Goal: Task Accomplishment & Management: Complete application form

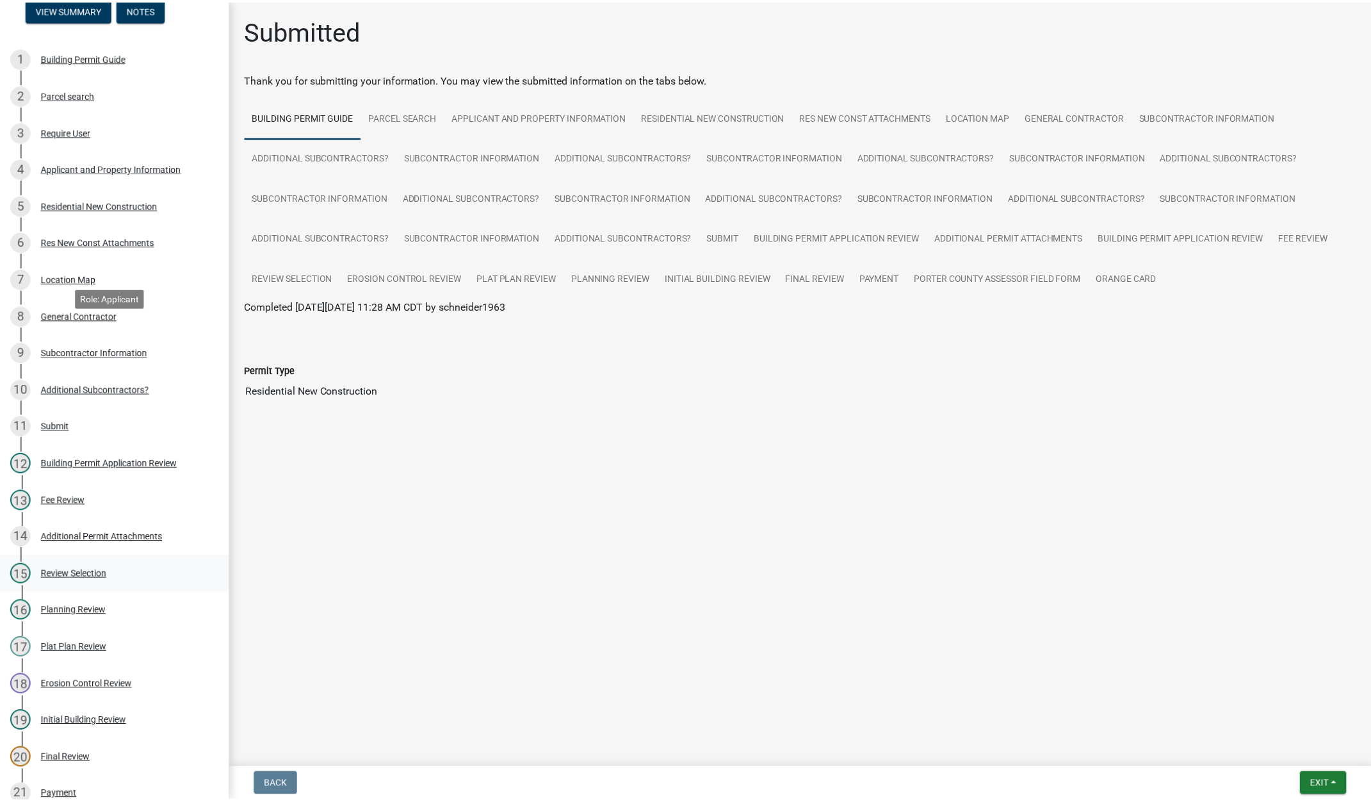
scroll to position [320, 0]
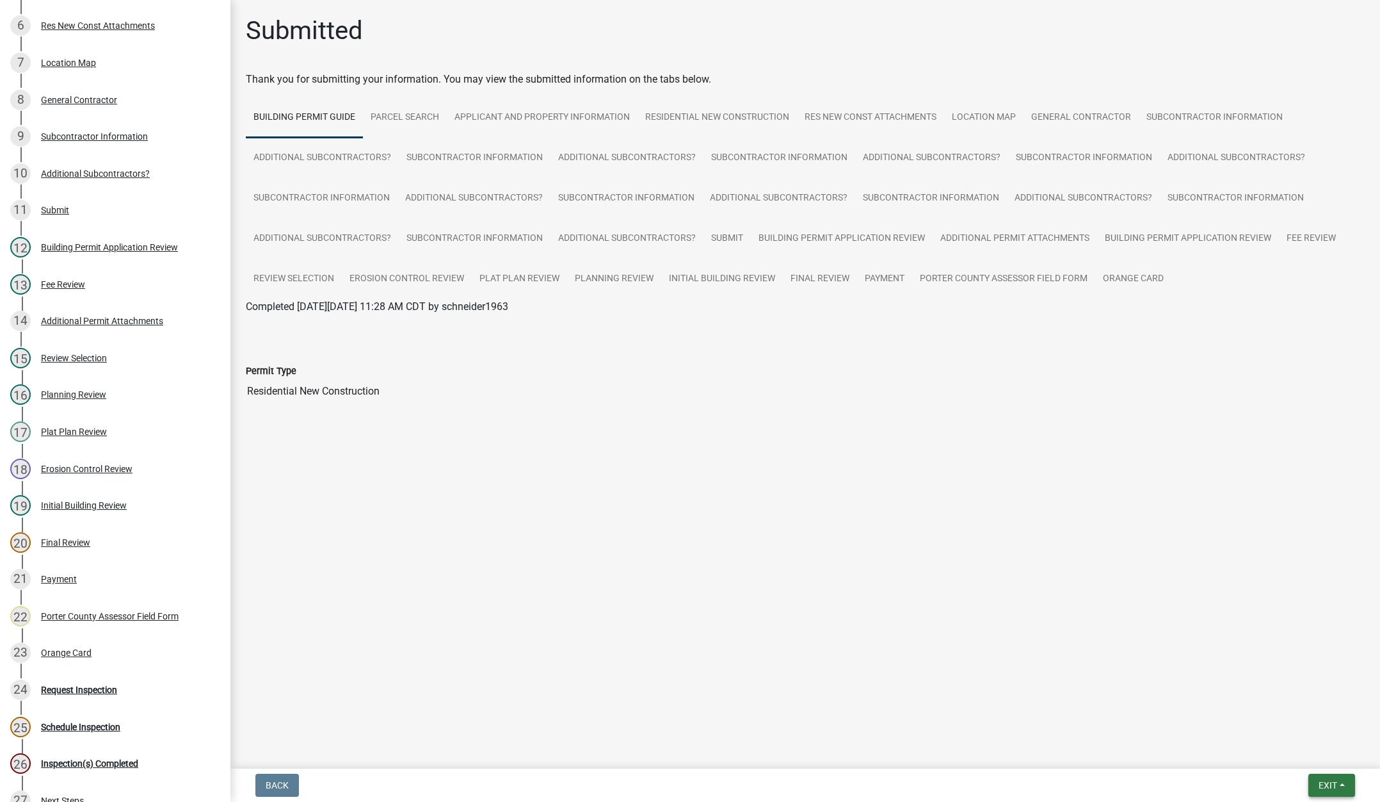
click at [1323, 782] on span "Exit" at bounding box center [1328, 785] width 19 height 10
click at [1314, 760] on button "Save & Exit" at bounding box center [1304, 751] width 102 height 31
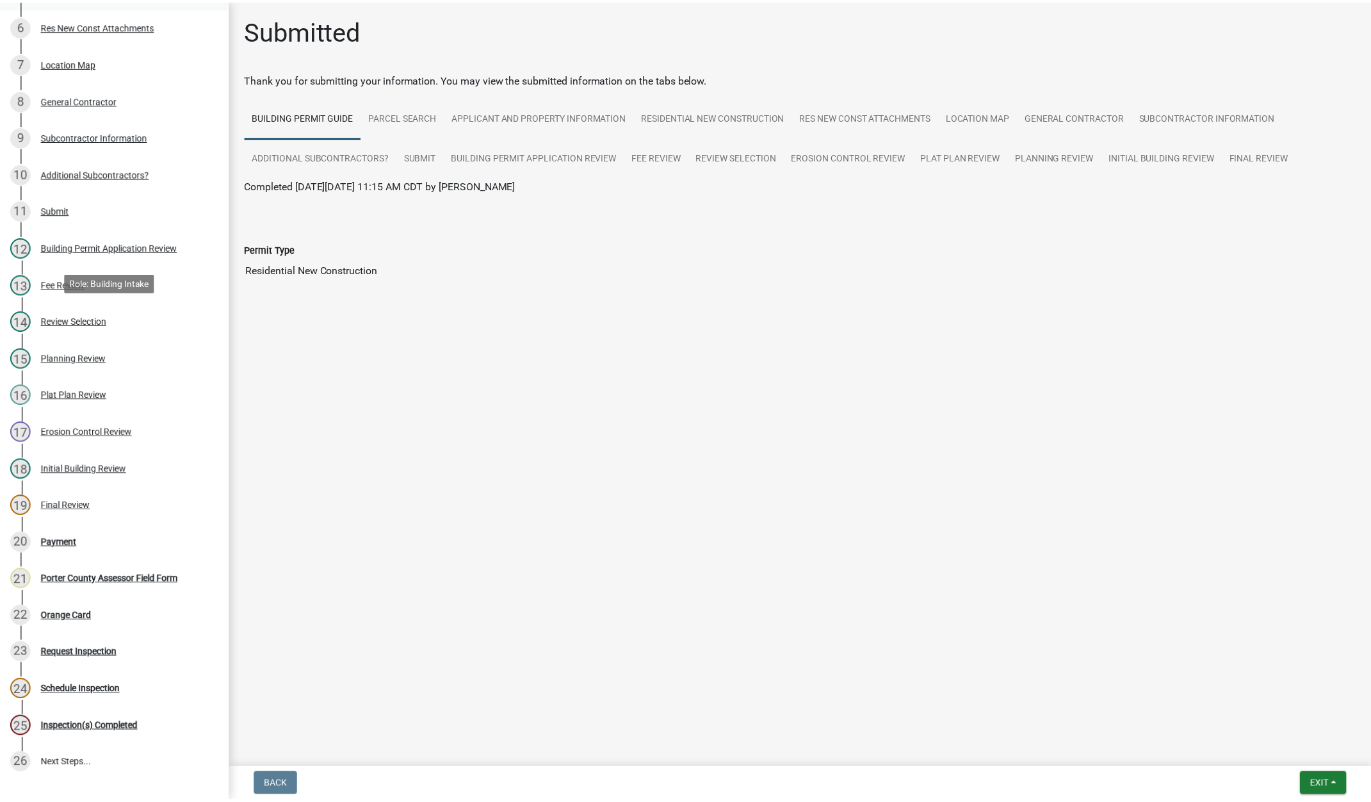
scroll to position [320, 0]
click at [1322, 774] on button "Exit" at bounding box center [1332, 784] width 47 height 23
click at [1314, 756] on button "Save & Exit" at bounding box center [1304, 751] width 102 height 31
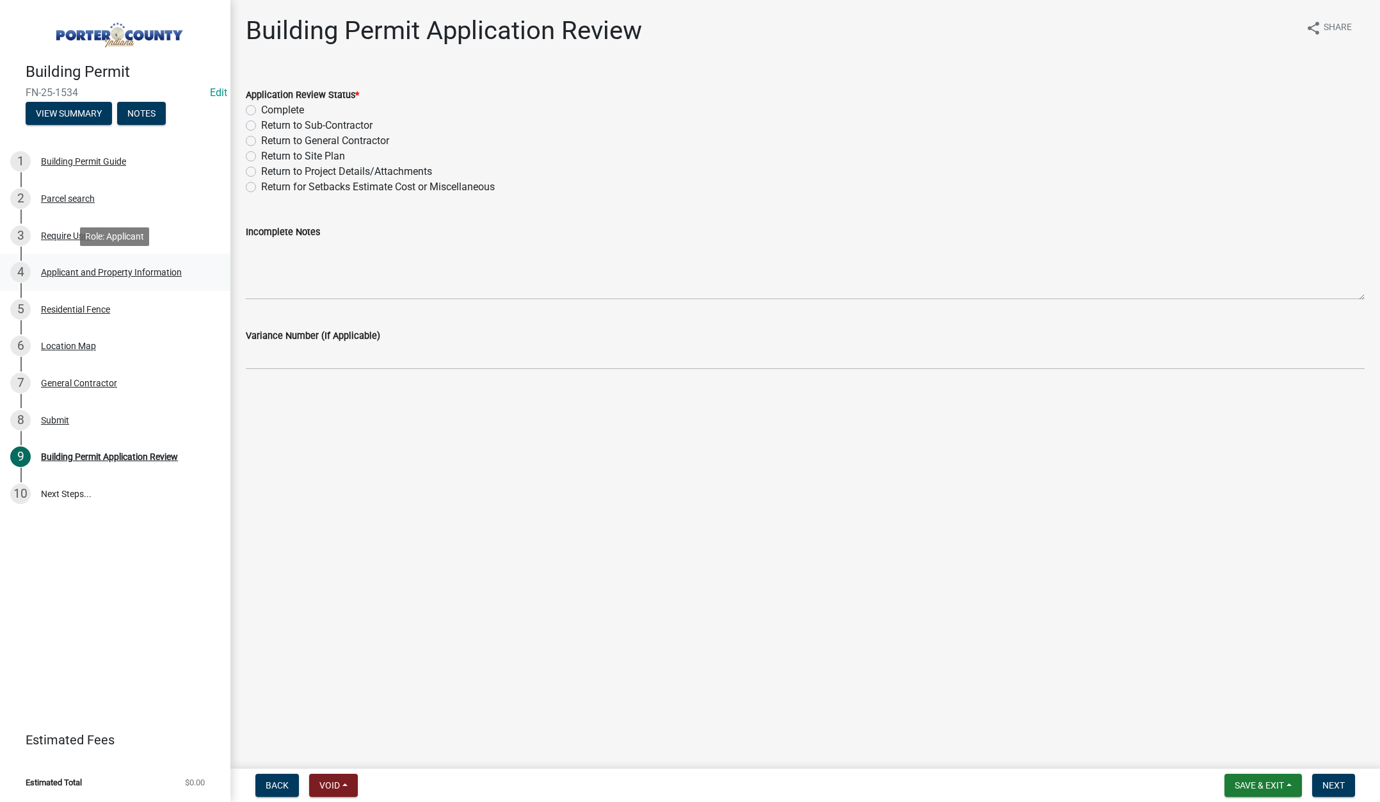
click at [121, 275] on div "Applicant and Property Information" at bounding box center [111, 272] width 141 height 9
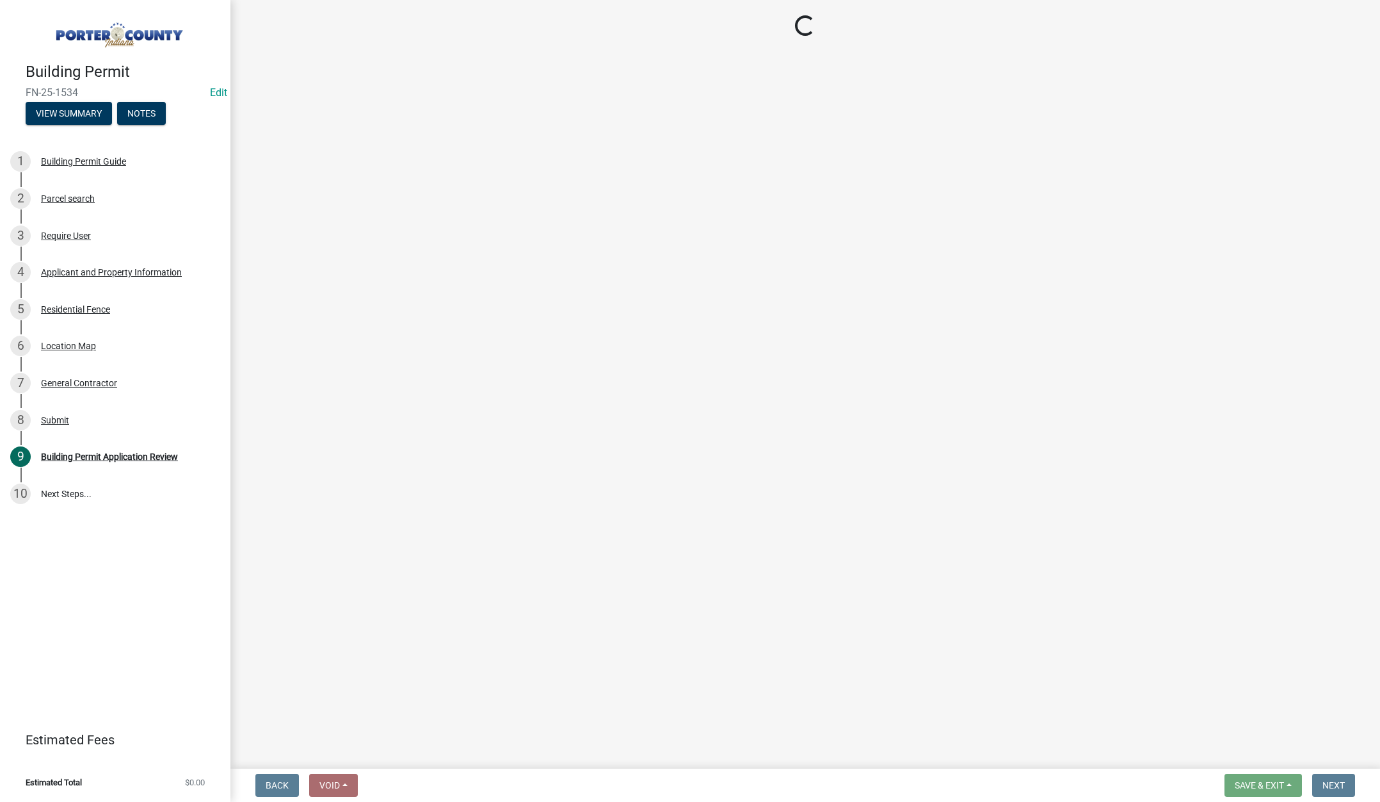
select select "6f5aa9ae-62ac-41bd-979a-9c71eae504cc"
select select "c796f995-08fe-487b-a20e-70ab553361d3"
select select "e2d1b1d7-ccc9-456b-9e96-e16306515997"
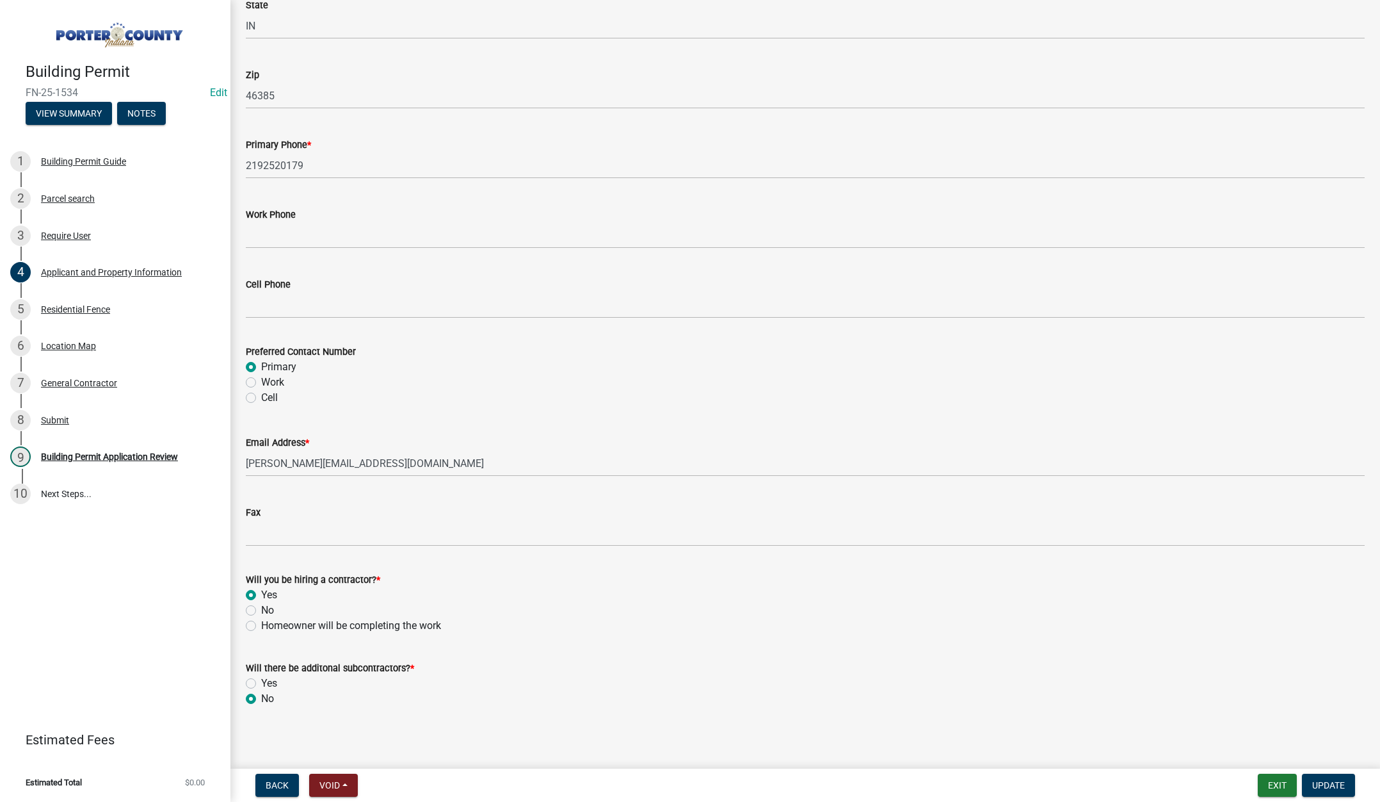
scroll to position [1594, 0]
click at [92, 307] on div "Residential Fence" at bounding box center [75, 309] width 69 height 9
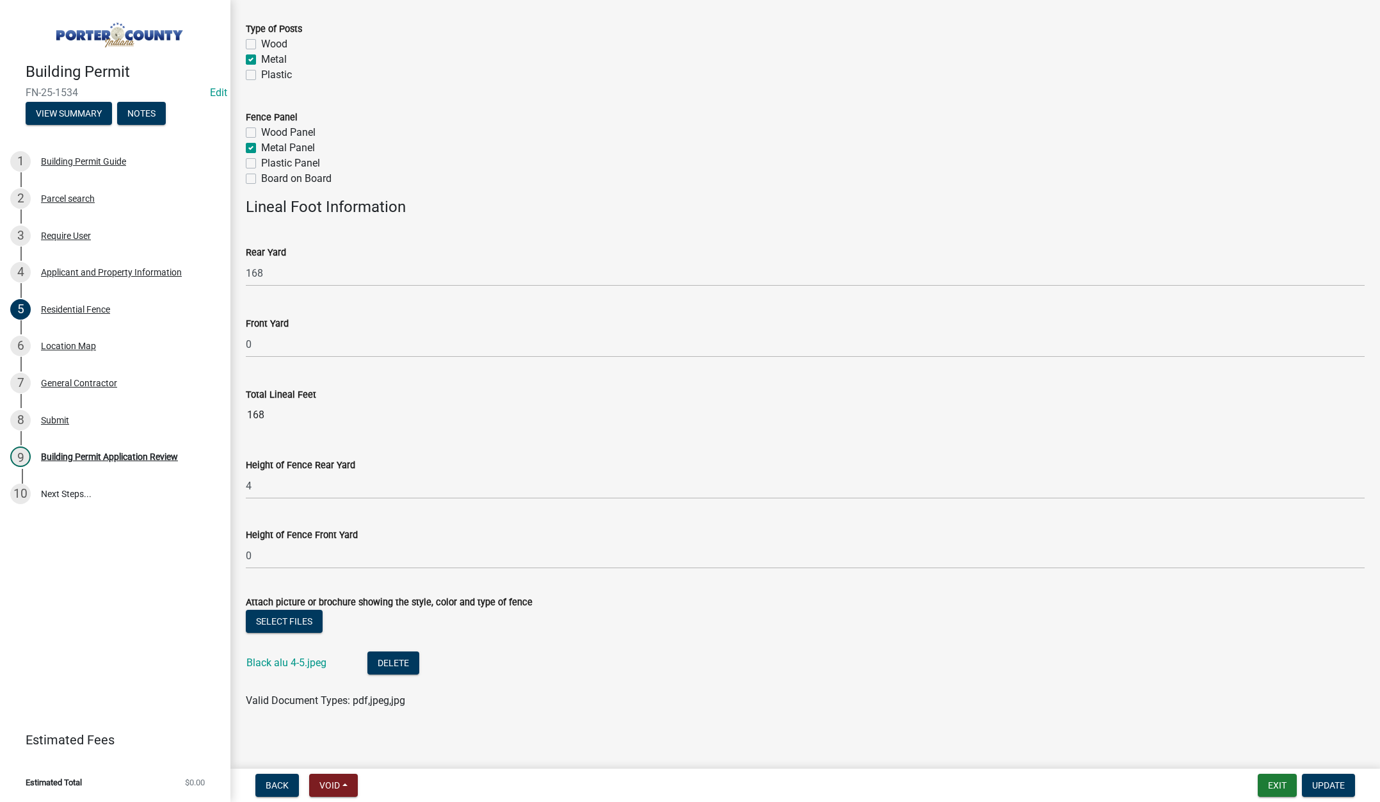
scroll to position [232, 0]
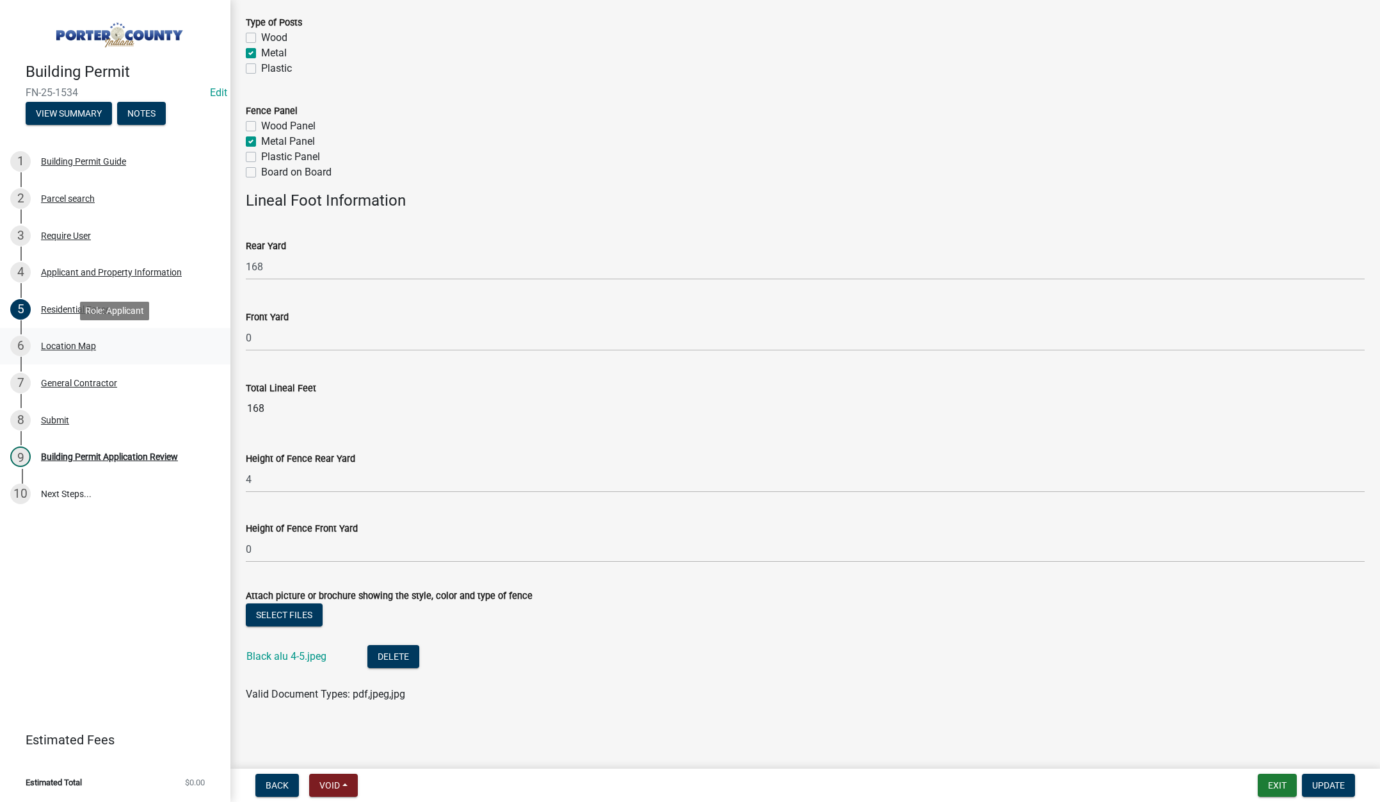
click at [59, 343] on div "Location Map" at bounding box center [68, 345] width 55 height 9
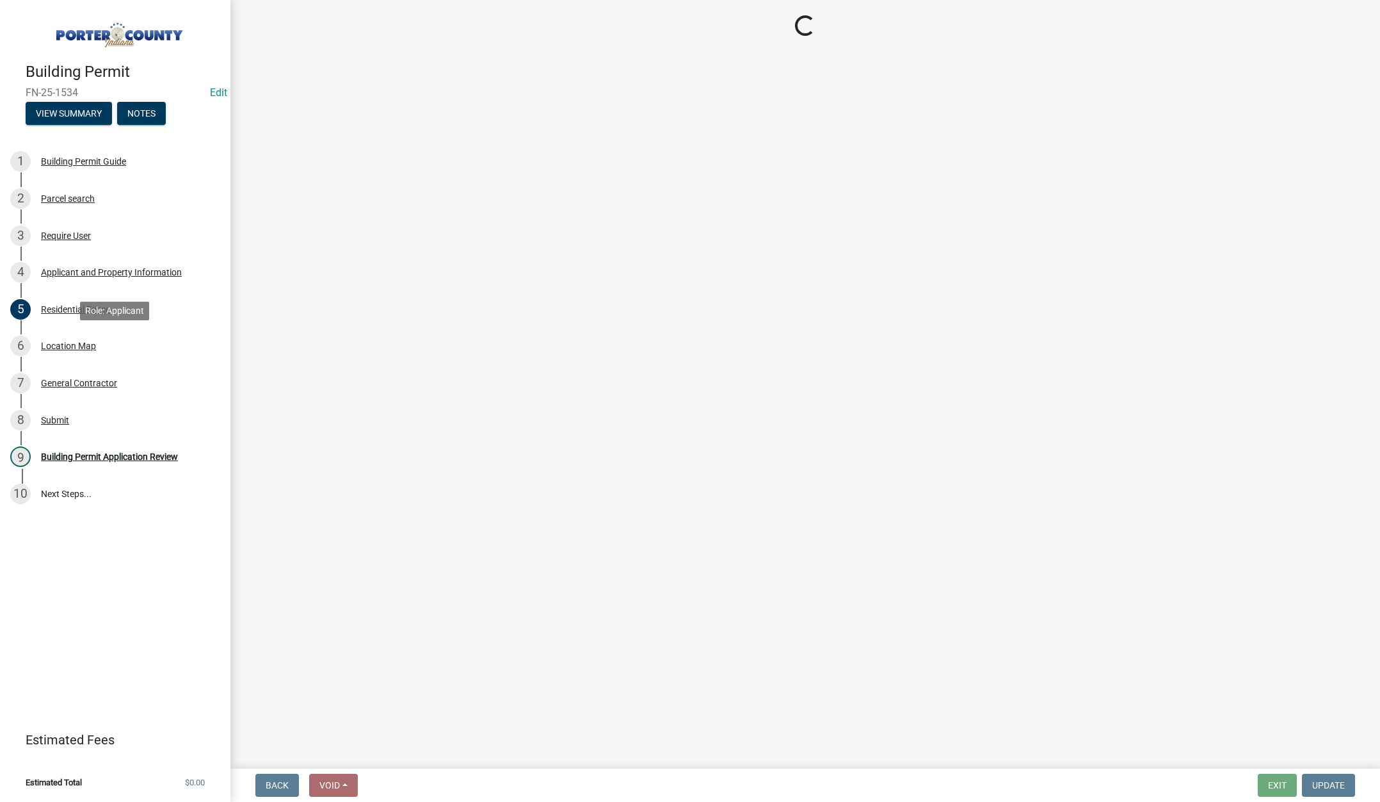
scroll to position [0, 0]
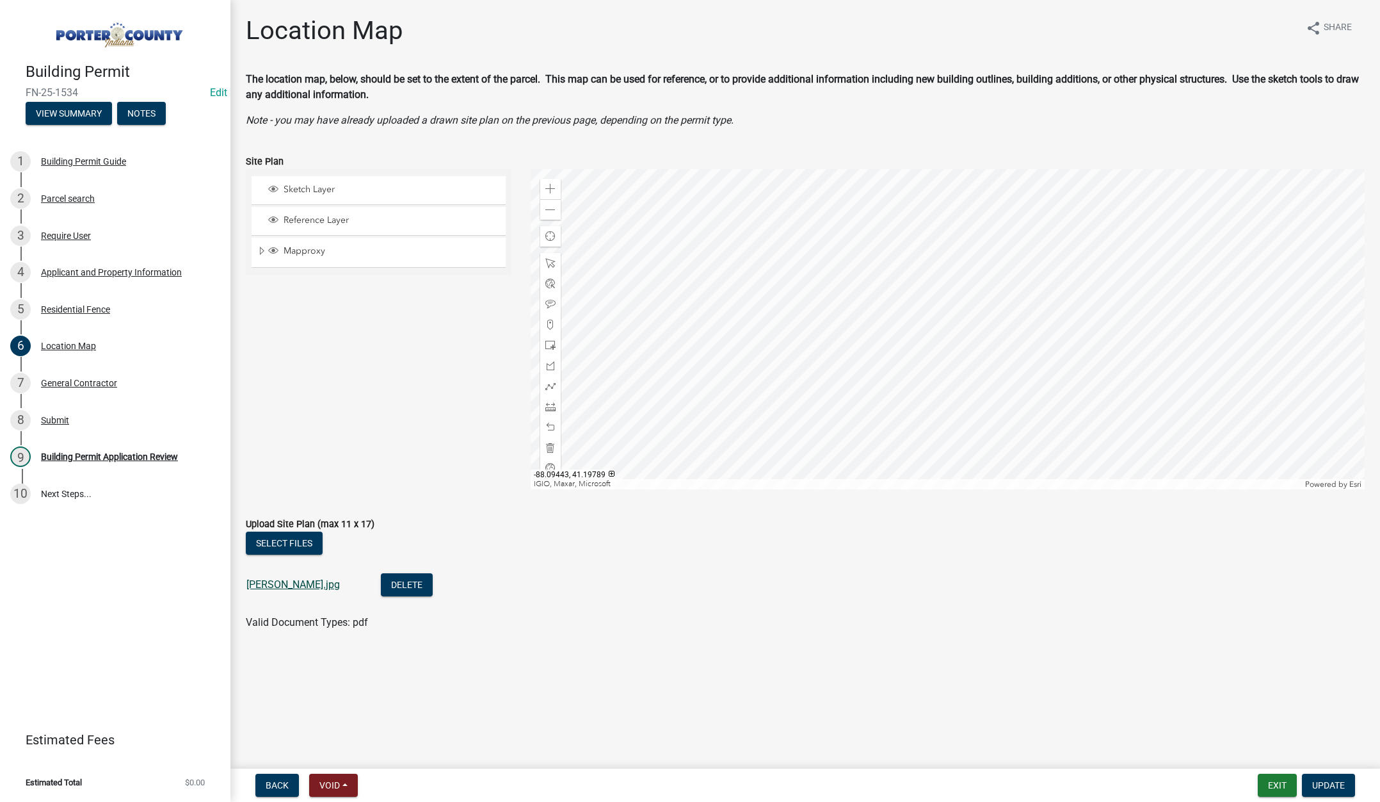
click at [302, 590] on link "Ryan Borgman.jpg" at bounding box center [293, 584] width 93 height 12
click at [86, 268] on div "Applicant and Property Information" at bounding box center [111, 272] width 141 height 9
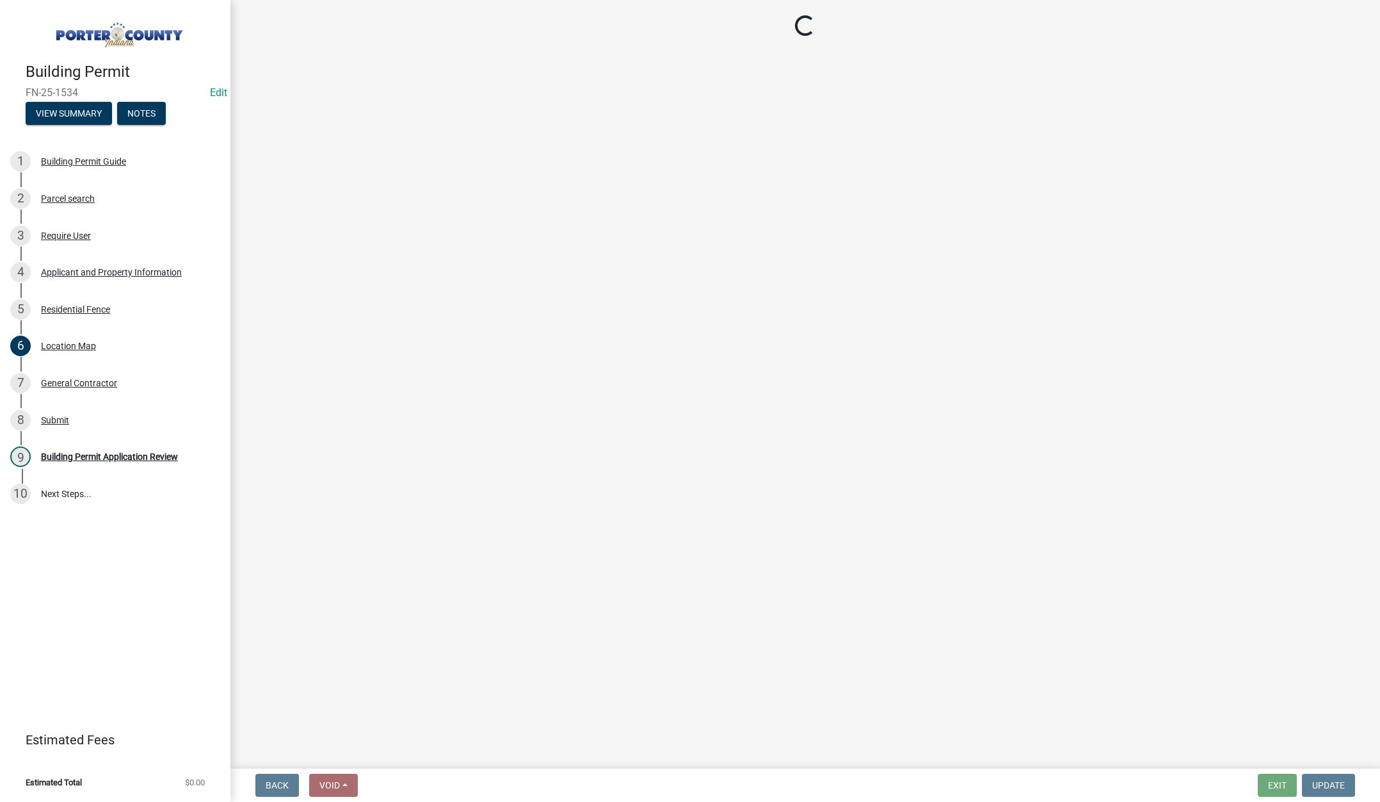
select select "6f5aa9ae-62ac-41bd-979a-9c71eae504cc"
select select "c796f995-08fe-487b-a20e-70ab553361d3"
select select "e2d1b1d7-ccc9-456b-9e96-e16306515997"
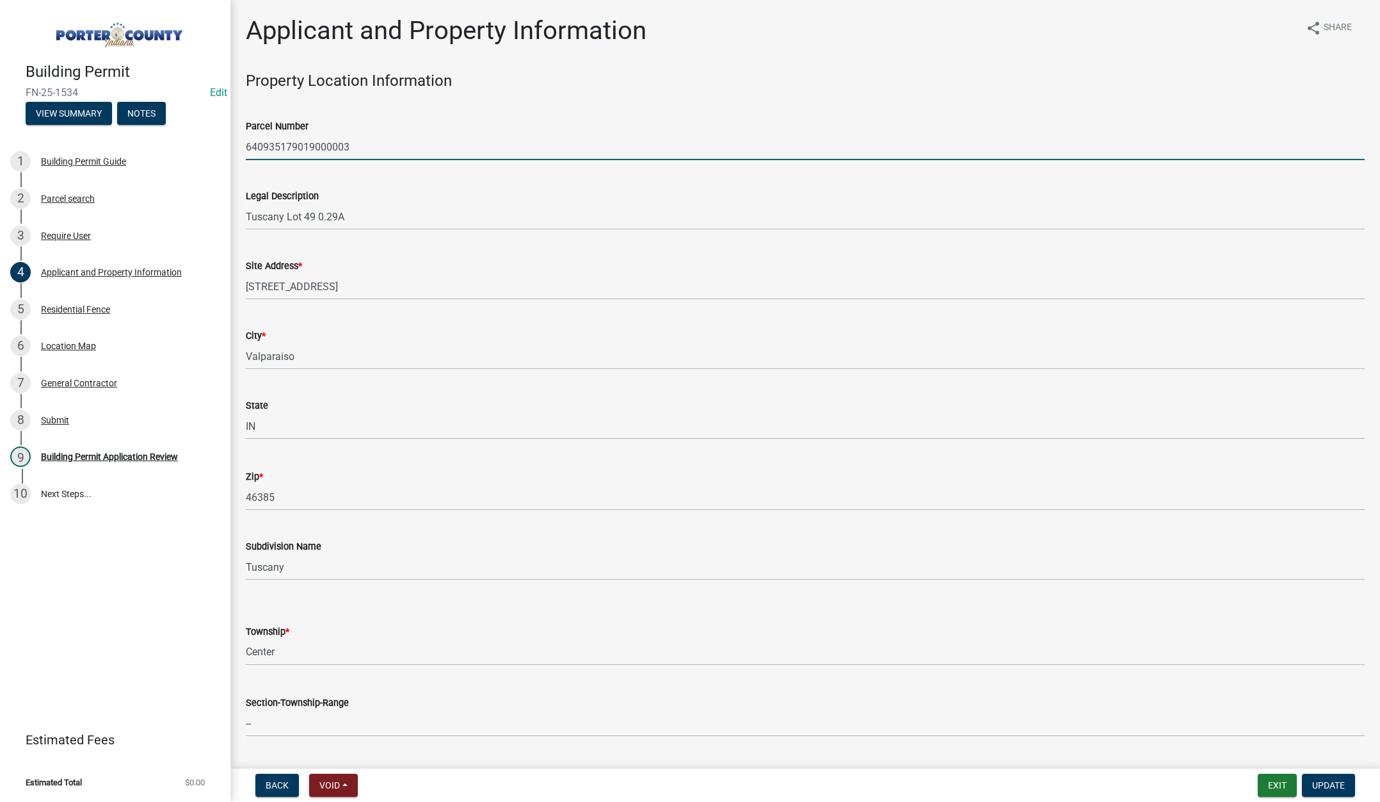
drag, startPoint x: 351, startPoint y: 144, endPoint x: 303, endPoint y: 145, distance: 47.4
click at [191, 141] on div "Building Permit FN-25-1534 Edit View Summary Notes 1 Building Permit Guide 2 Pa…" at bounding box center [690, 401] width 1380 height 802
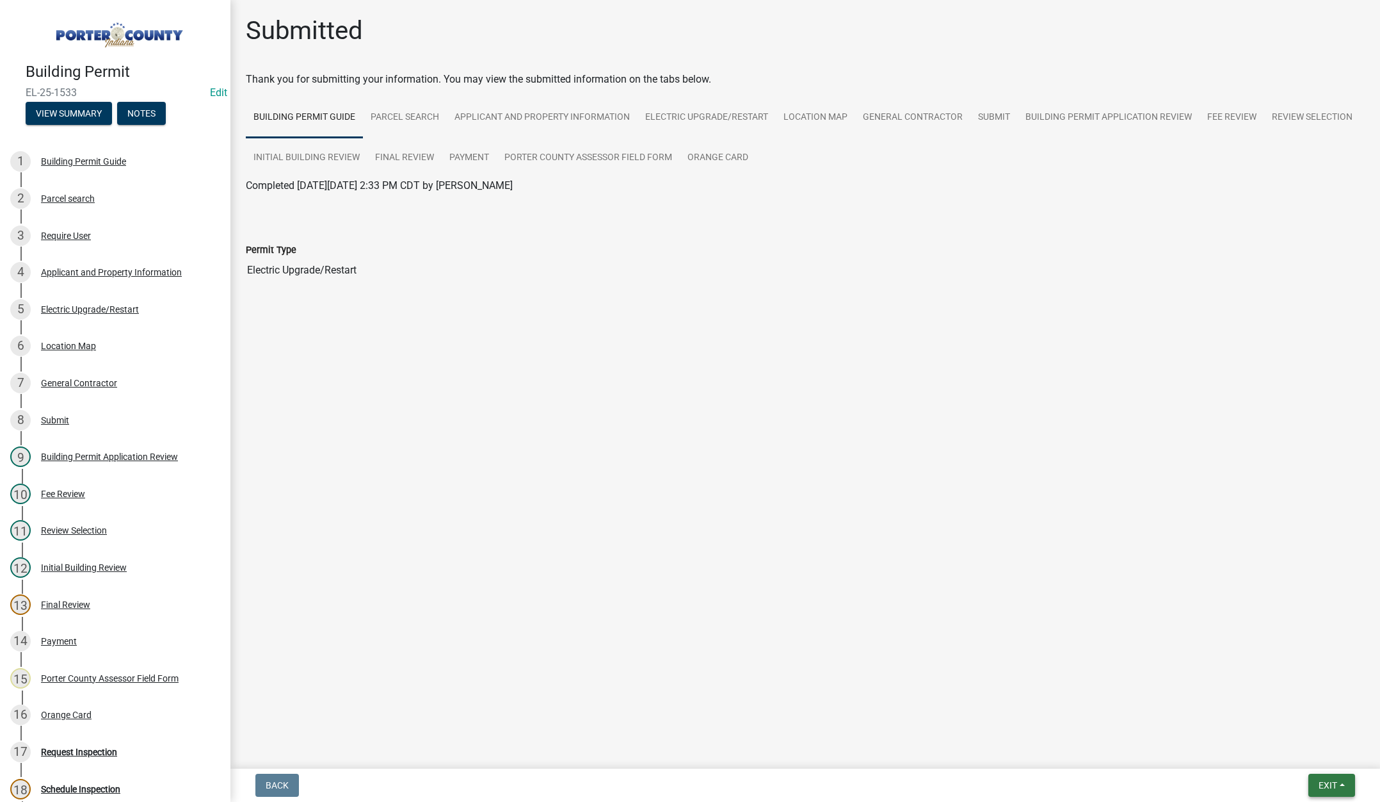
click at [1332, 784] on span "Exit" at bounding box center [1328, 785] width 19 height 10
click at [1305, 755] on button "Save & Exit" at bounding box center [1304, 751] width 102 height 31
click at [1330, 783] on span "Exit" at bounding box center [1328, 785] width 19 height 10
click at [1320, 758] on button "Save & Exit" at bounding box center [1304, 751] width 102 height 31
click at [1326, 785] on span "Exit" at bounding box center [1328, 785] width 19 height 10
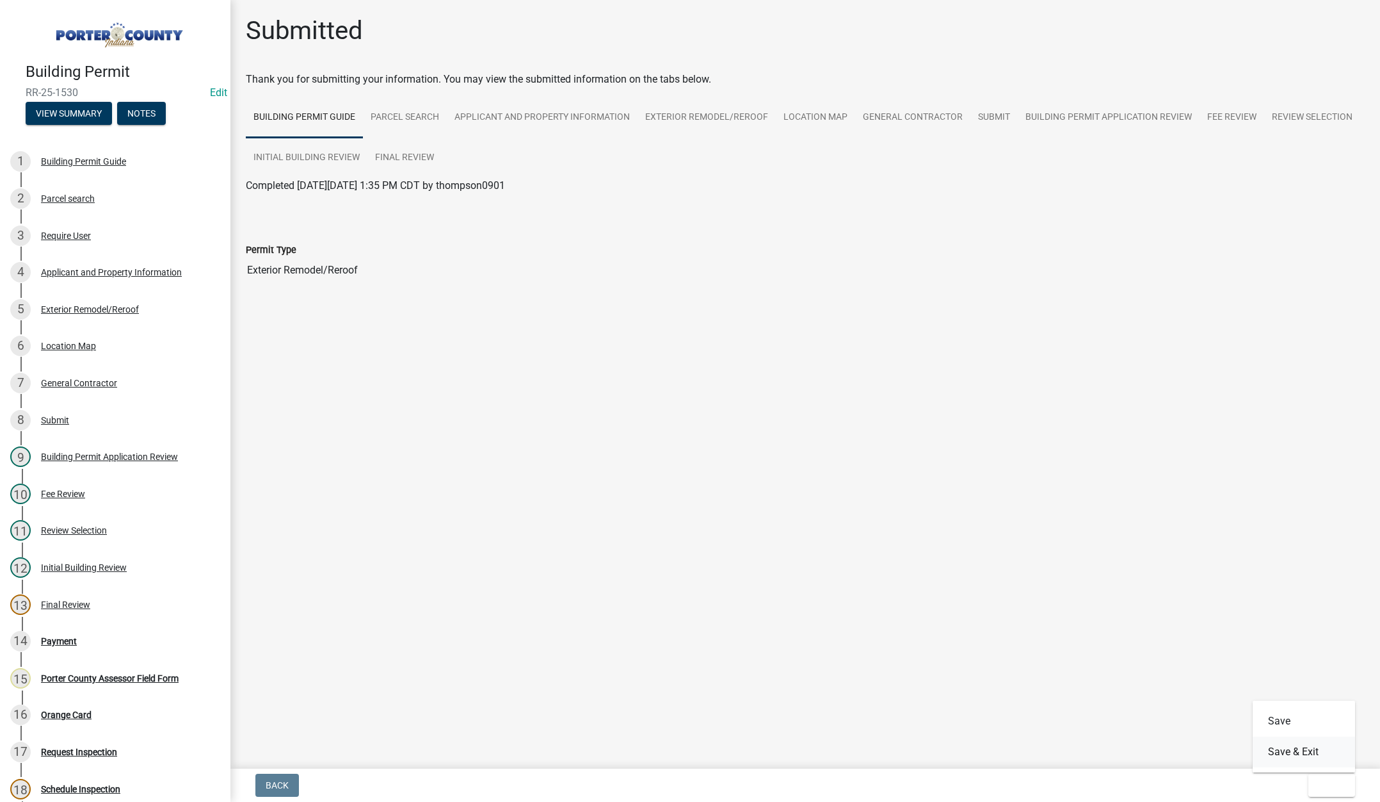
click at [1309, 761] on button "Save & Exit" at bounding box center [1304, 751] width 102 height 31
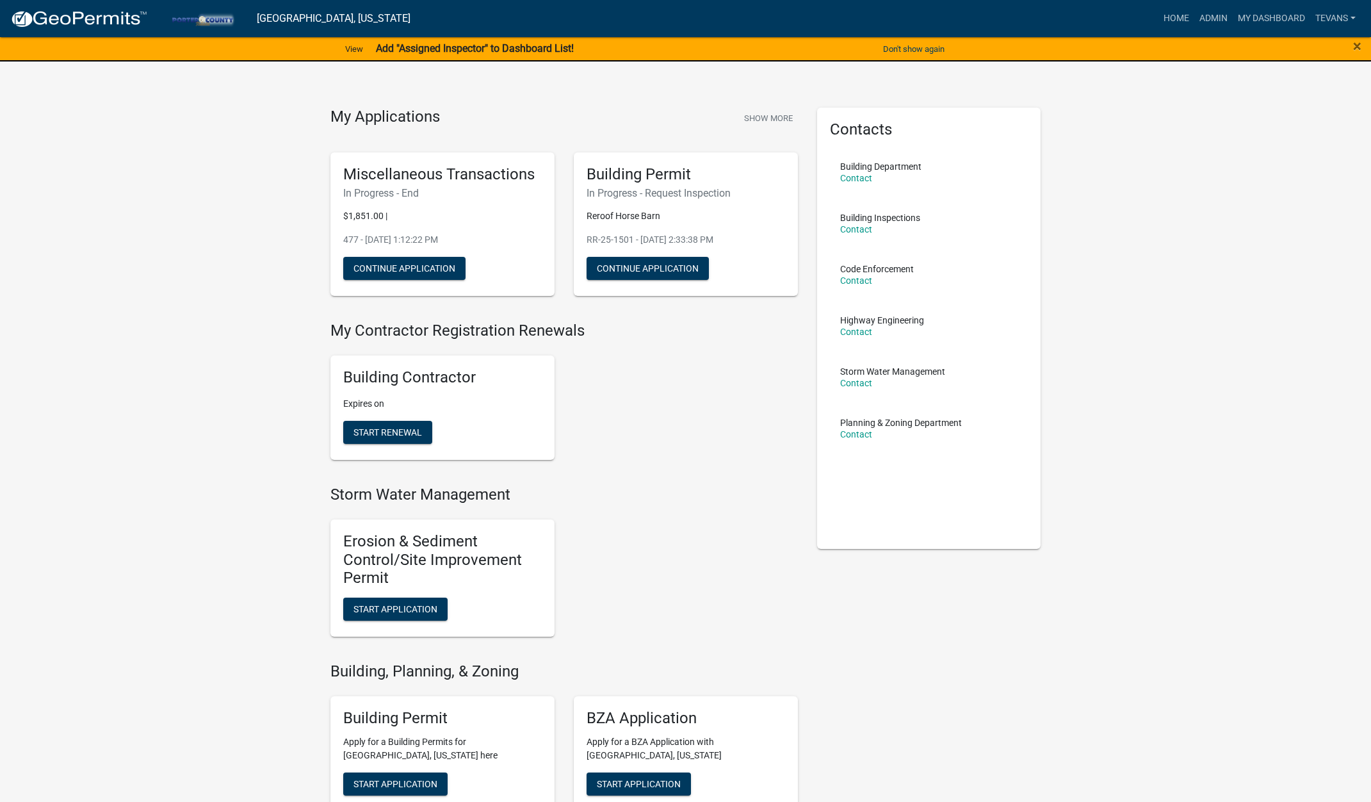
click at [1212, 18] on link "Admin" at bounding box center [1213, 18] width 38 height 24
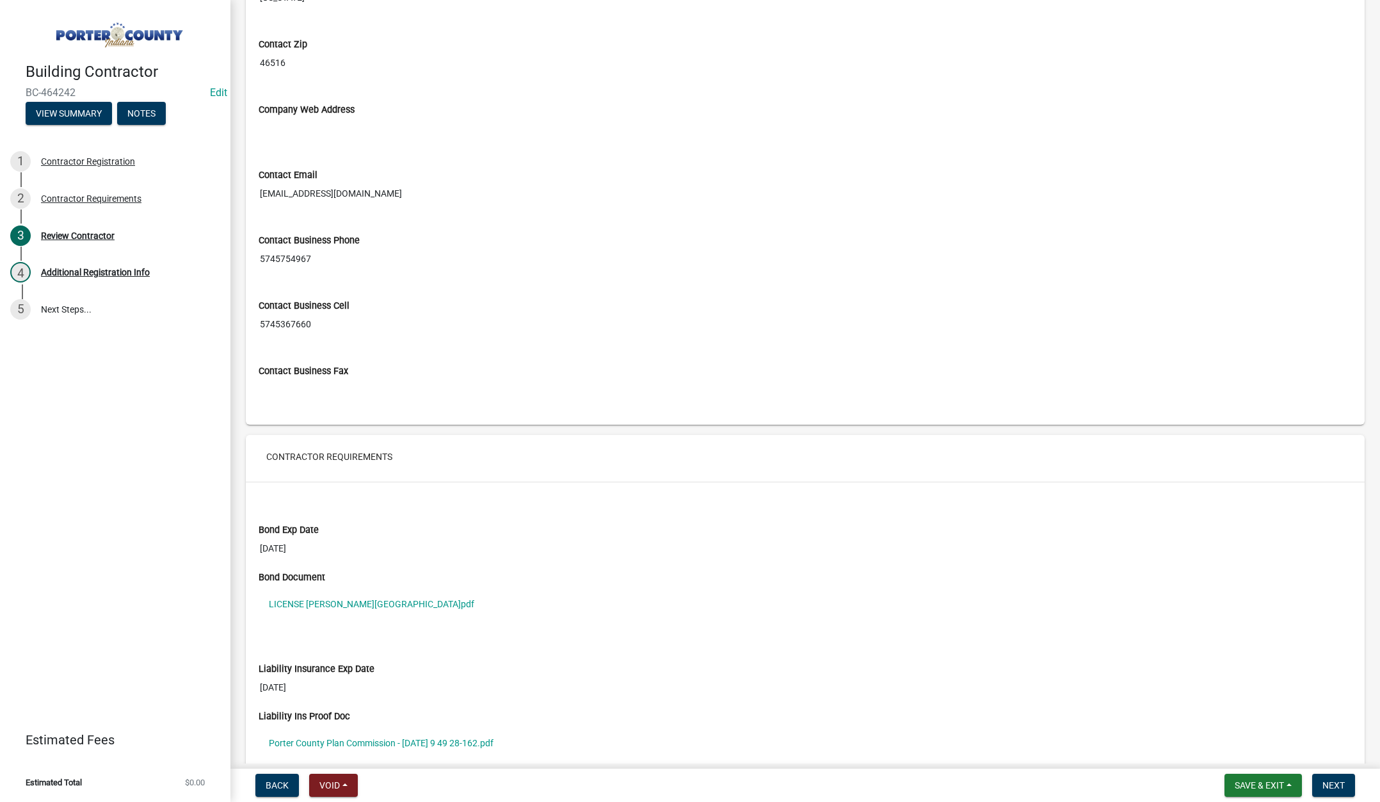
scroll to position [832, 0]
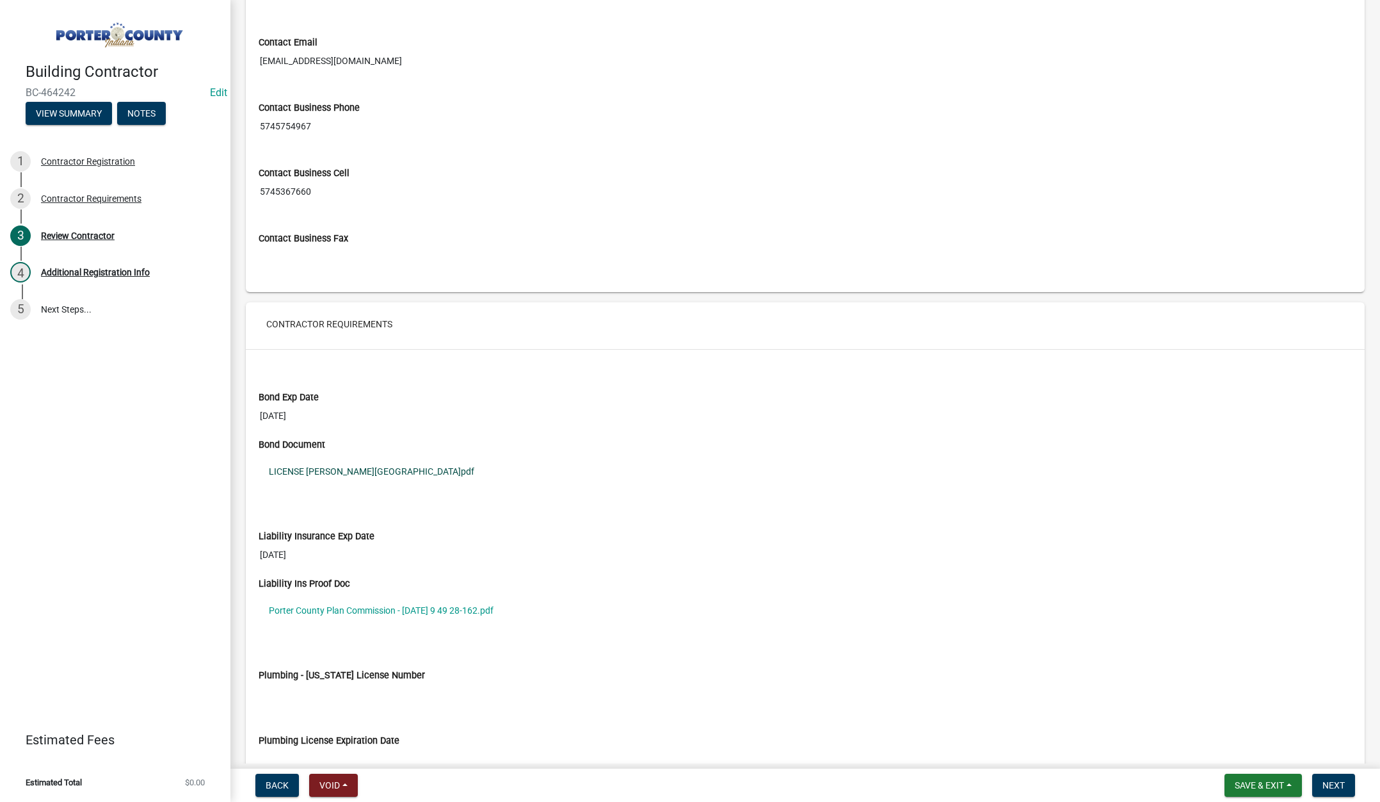
click at [400, 467] on link "LICENSE [PERSON_NAME][GEOGRAPHIC_DATA]pdf" at bounding box center [806, 471] width 1094 height 29
click at [408, 610] on link "Porter County Plan Commission - [DATE] 9 49 28-162.pdf" at bounding box center [806, 609] width 1094 height 29
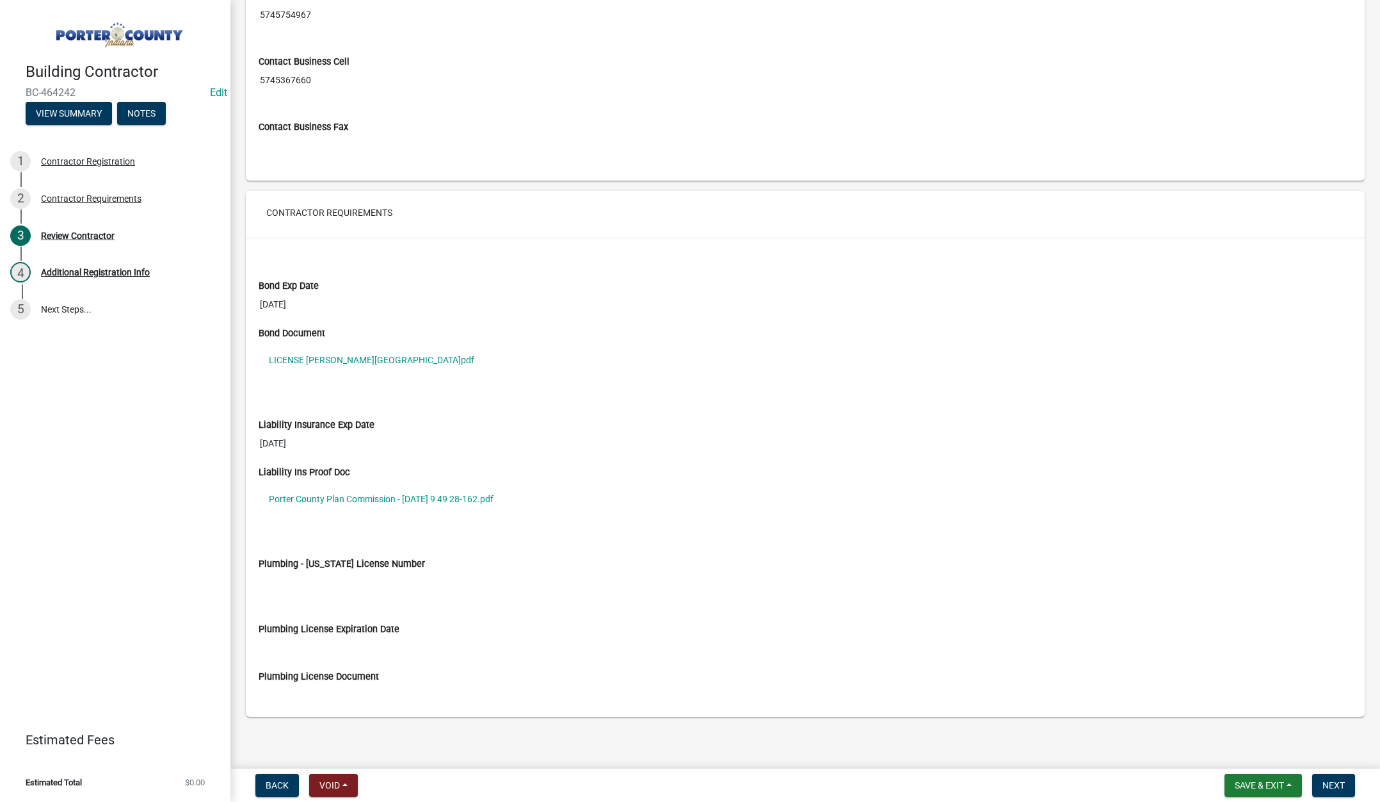
scroll to position [947, 0]
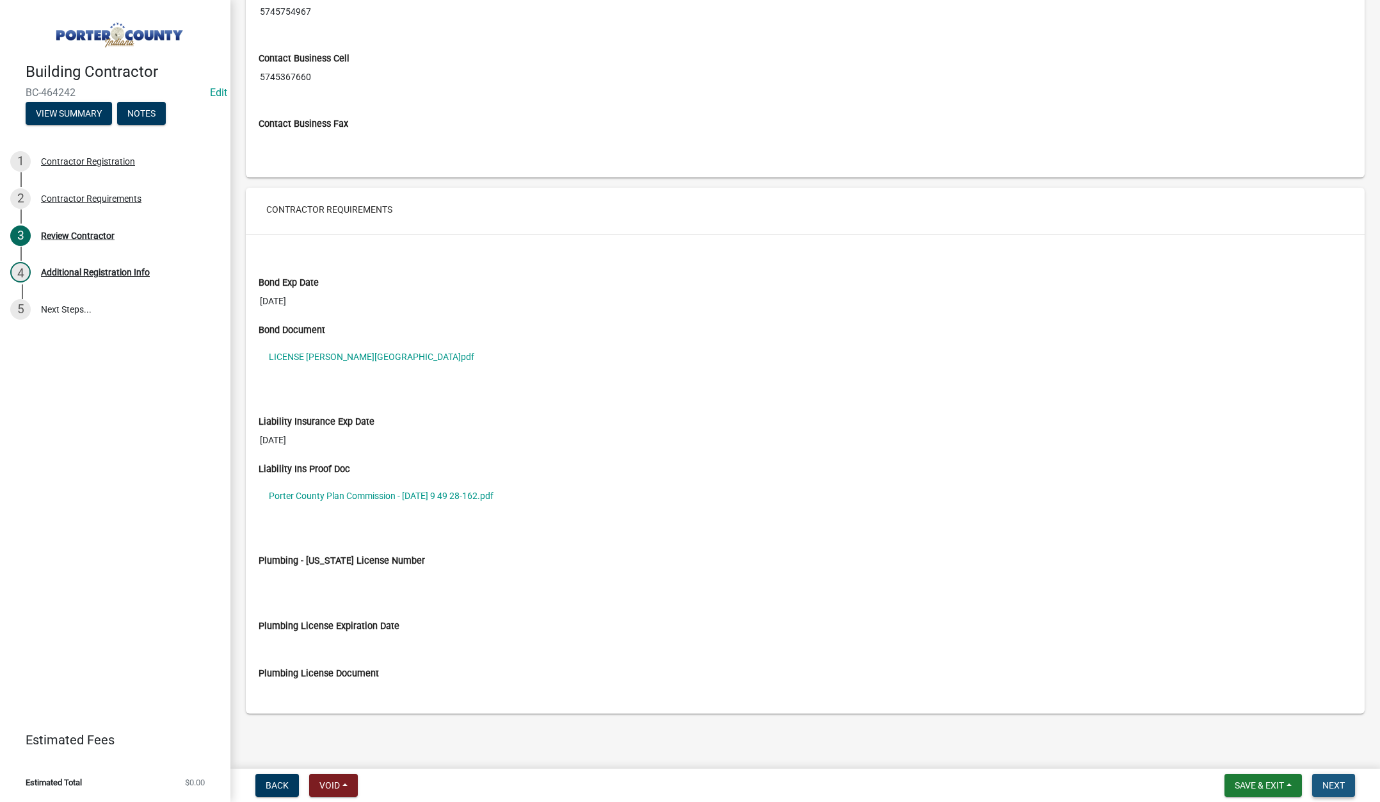
click at [1332, 782] on span "Next" at bounding box center [1334, 785] width 22 height 10
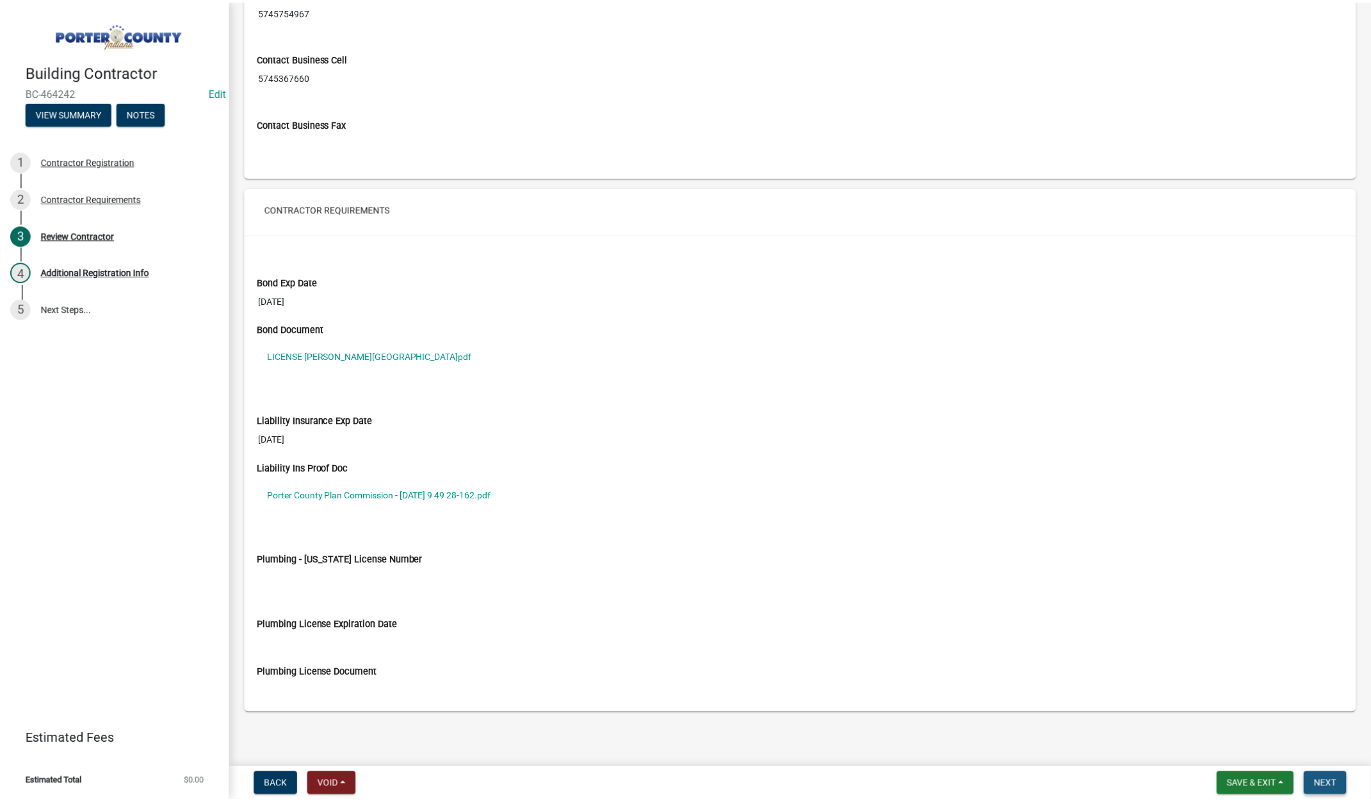
scroll to position [0, 0]
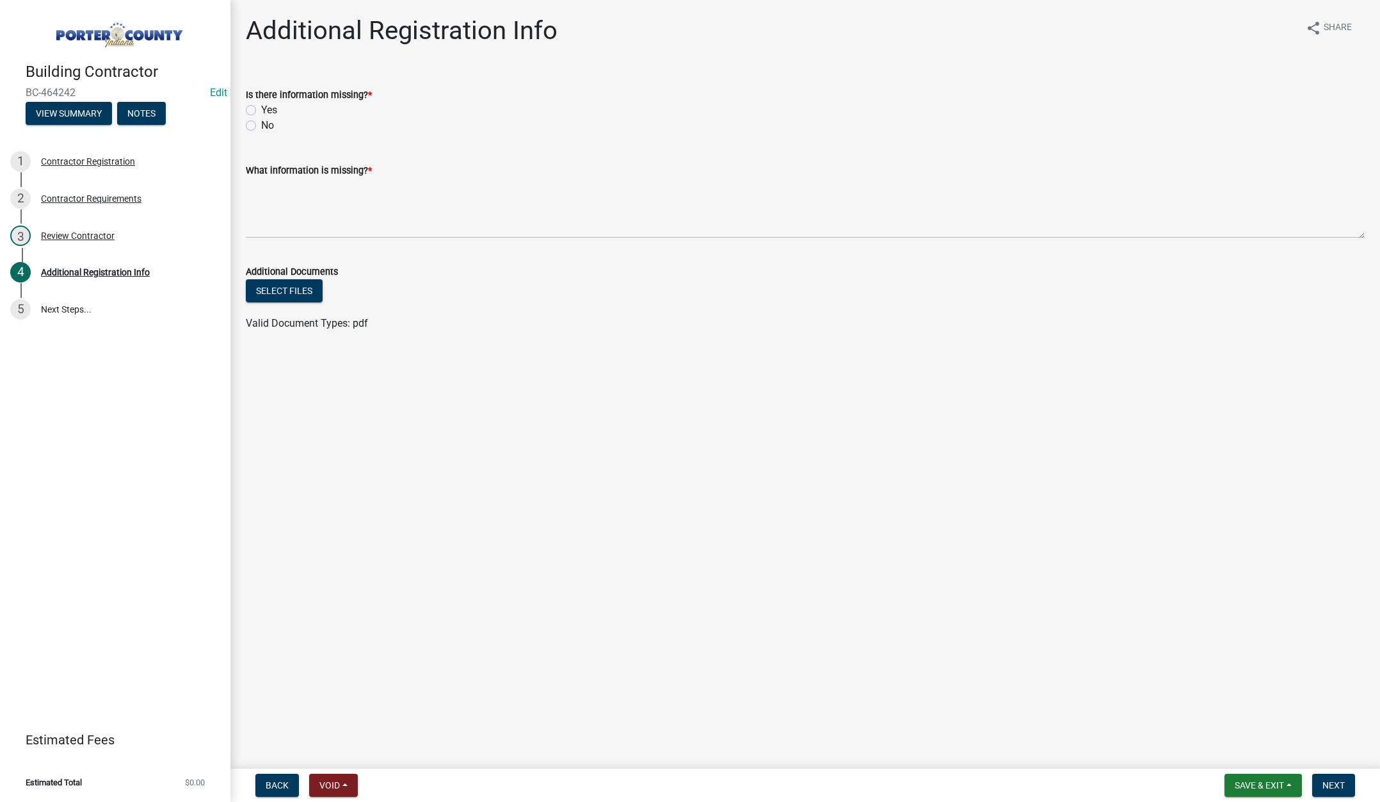
drag, startPoint x: 252, startPoint y: 125, endPoint x: 262, endPoint y: 142, distance: 19.2
click at [261, 125] on label "No" at bounding box center [267, 125] width 13 height 15
click at [261, 125] on input "No" at bounding box center [265, 122] width 8 height 8
radio input "true"
click at [287, 185] on textarea "What information is missing? *" at bounding box center [805, 208] width 1119 height 60
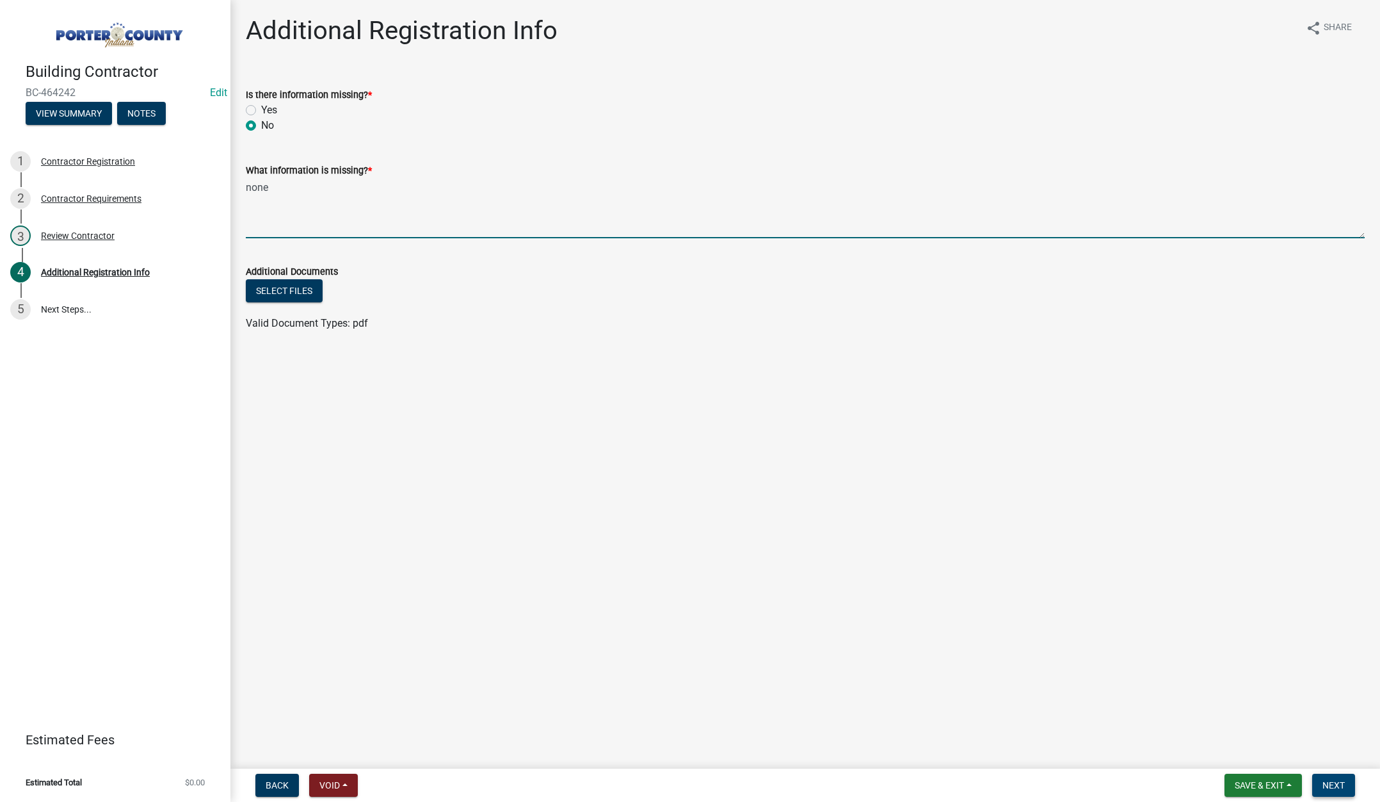
type textarea "none"
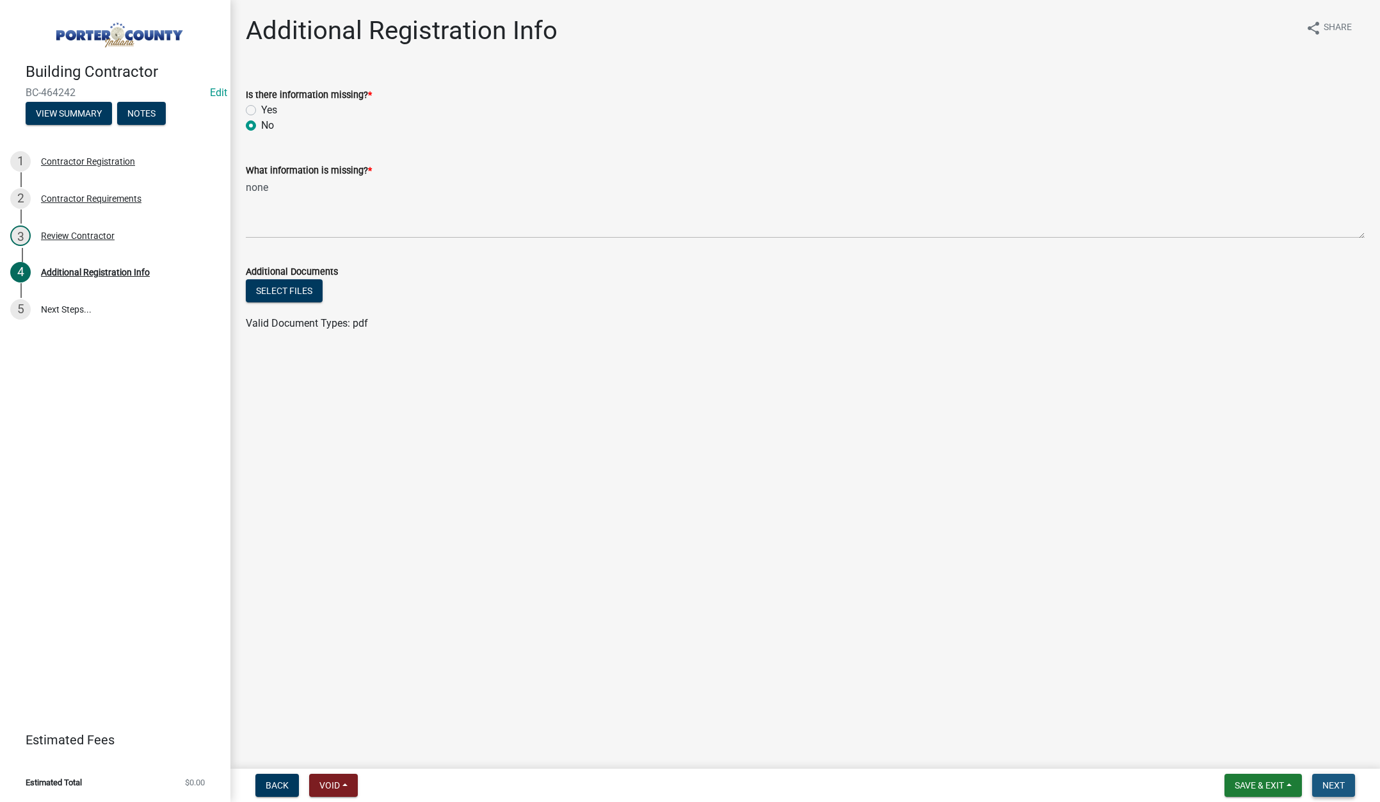
click at [1338, 787] on span "Next" at bounding box center [1334, 785] width 22 height 10
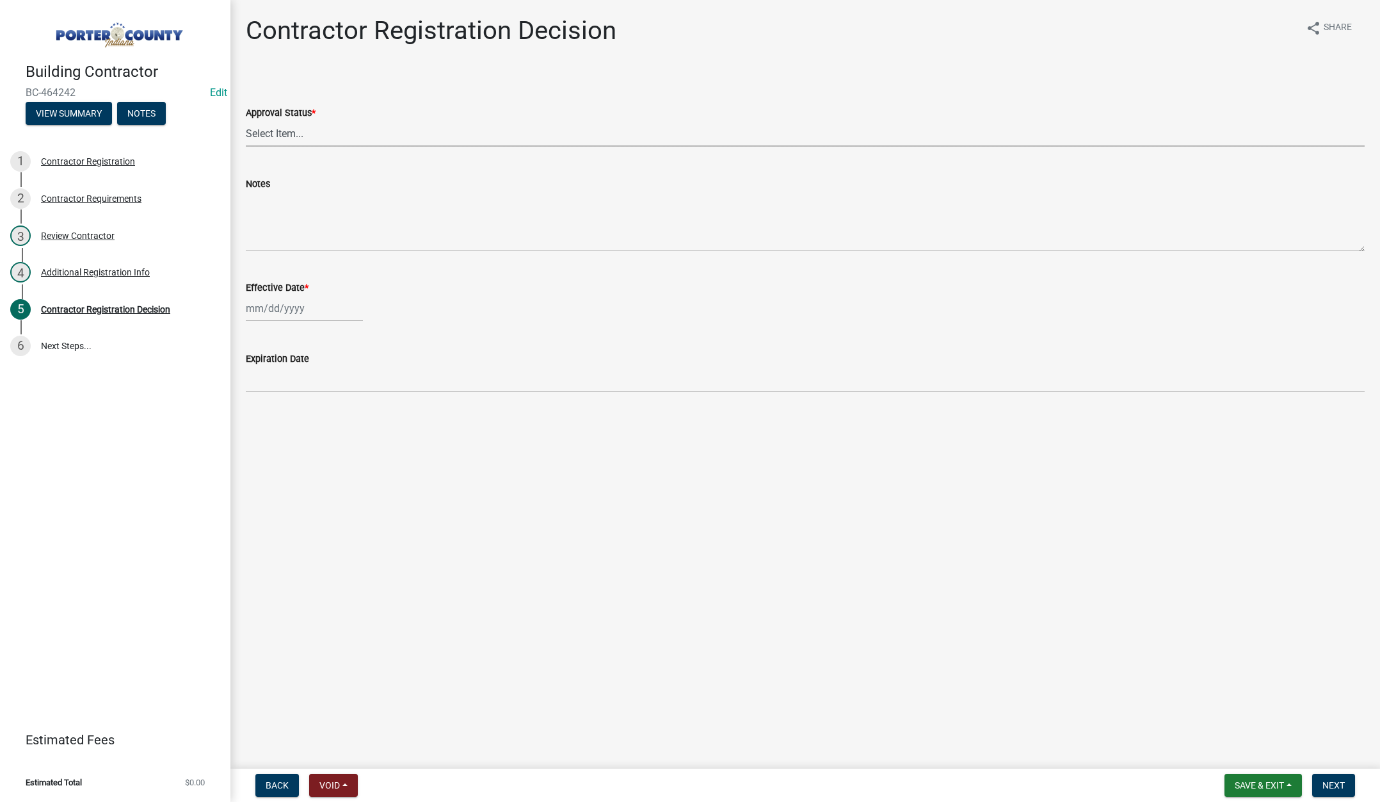
click at [291, 131] on select "Select Item... Approved Denied" at bounding box center [805, 133] width 1119 height 26
click at [246, 120] on select "Select Item... Approved Denied" at bounding box center [805, 133] width 1119 height 26
select select "4b86b809-39dd-4c68-9f3d-fdb3e7050482"
click at [318, 307] on div at bounding box center [304, 308] width 117 height 26
select select "8"
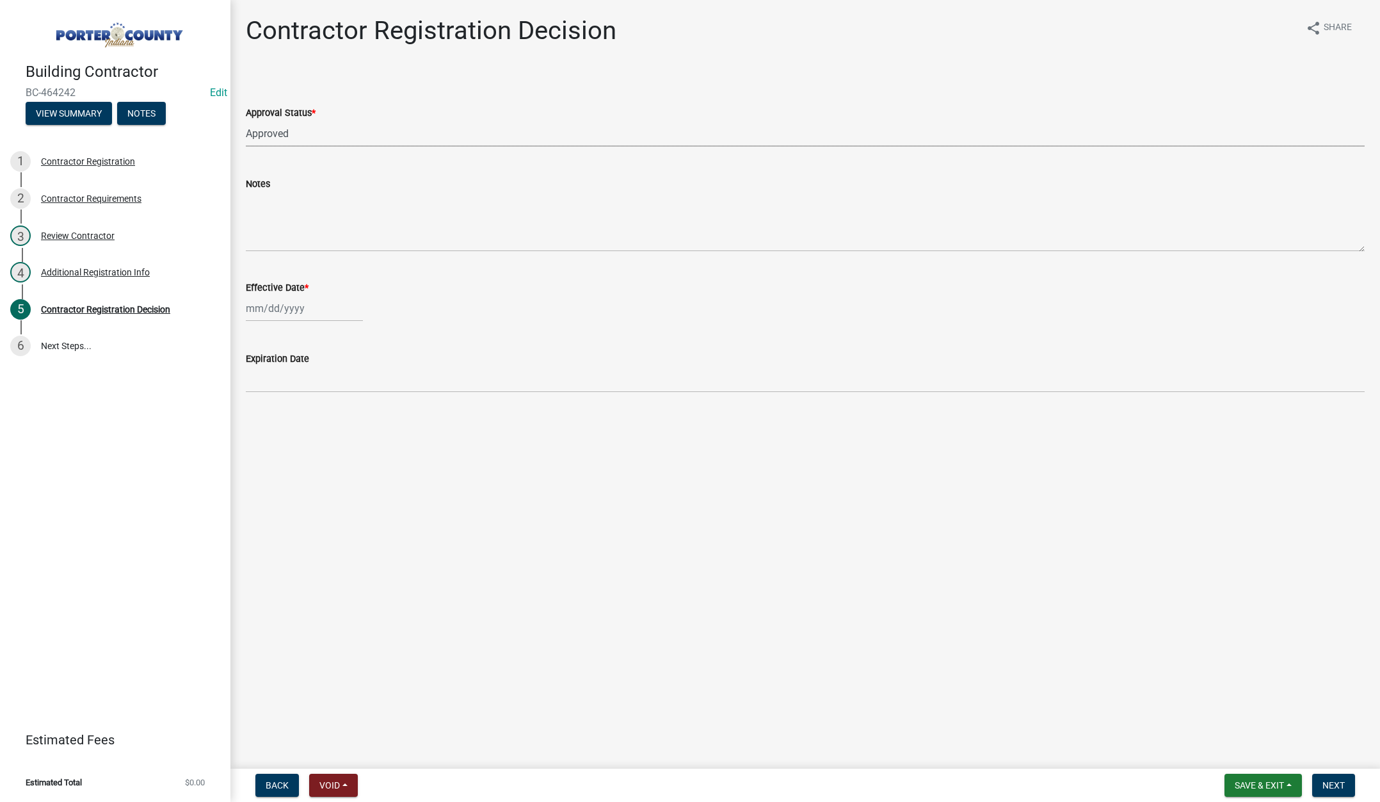
select select "2025"
click at [279, 436] on div "19" at bounding box center [279, 438] width 20 height 20
type input "[DATE]"
click at [1334, 787] on span "Next" at bounding box center [1334, 785] width 22 height 10
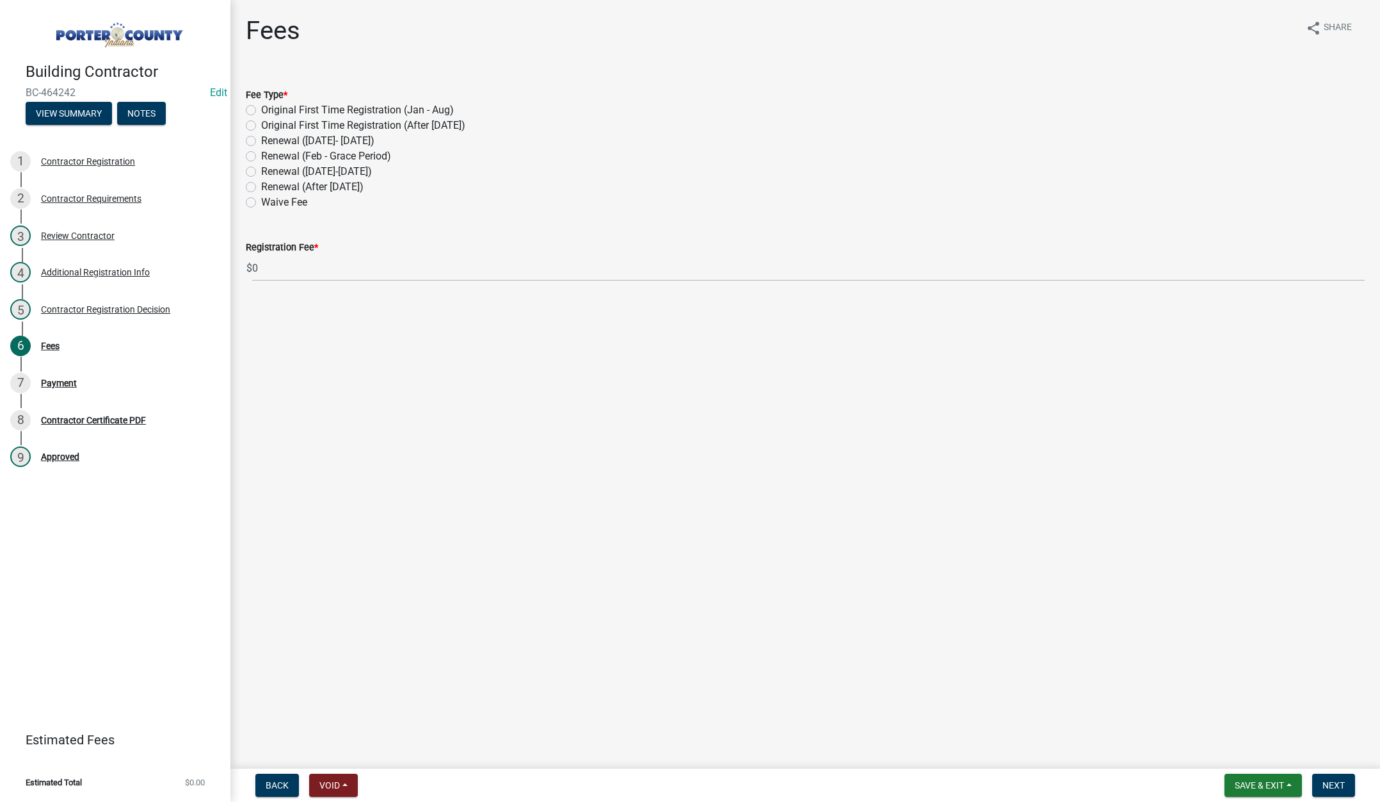
click at [261, 174] on label "Renewal ([DATE]-[DATE])" at bounding box center [316, 171] width 111 height 15
click at [261, 172] on input "Renewal ([DATE]-[DATE])" at bounding box center [265, 168] width 8 height 8
radio input "true"
click at [1342, 782] on span "Next" at bounding box center [1334, 785] width 22 height 10
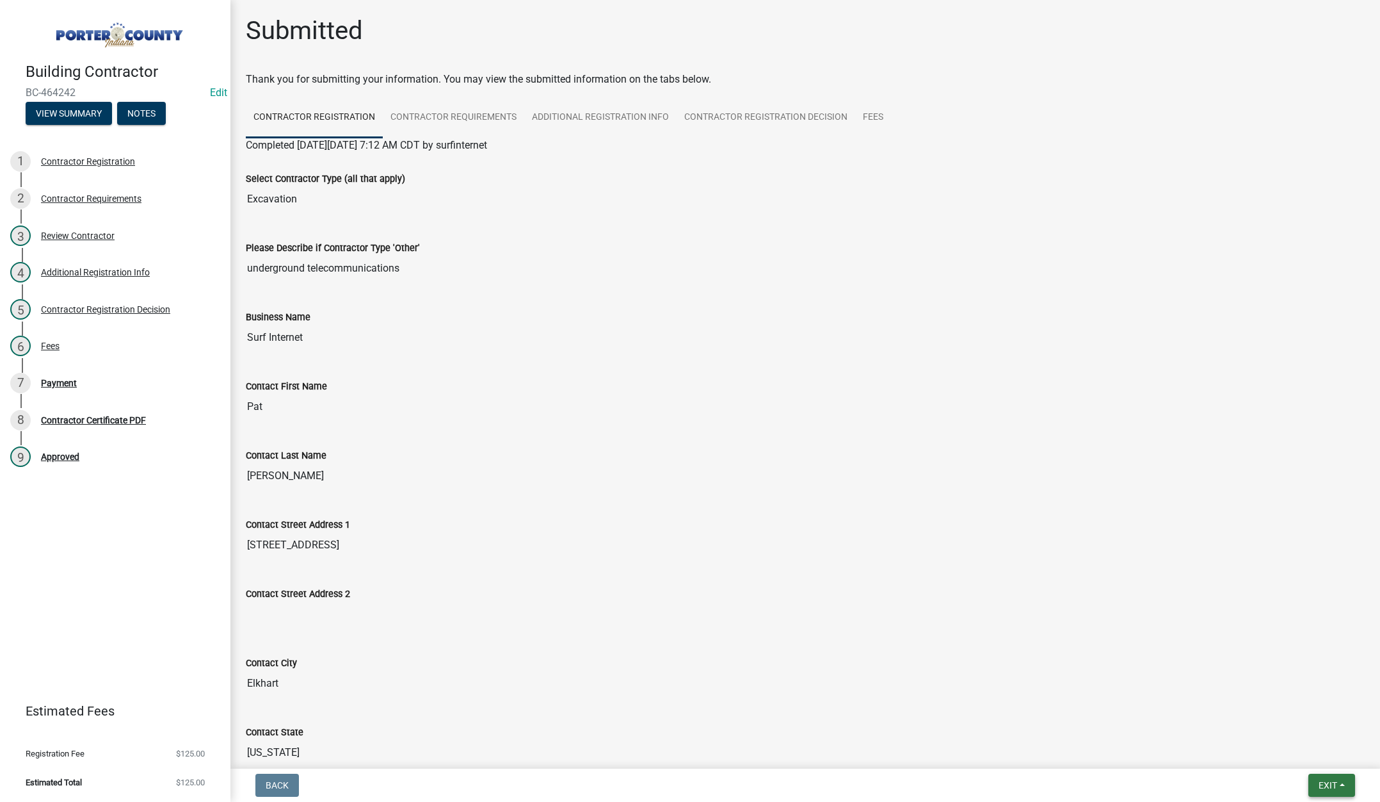
click at [1322, 780] on span "Exit" at bounding box center [1328, 785] width 19 height 10
click at [1314, 766] on button "Save & Exit" at bounding box center [1304, 751] width 102 height 31
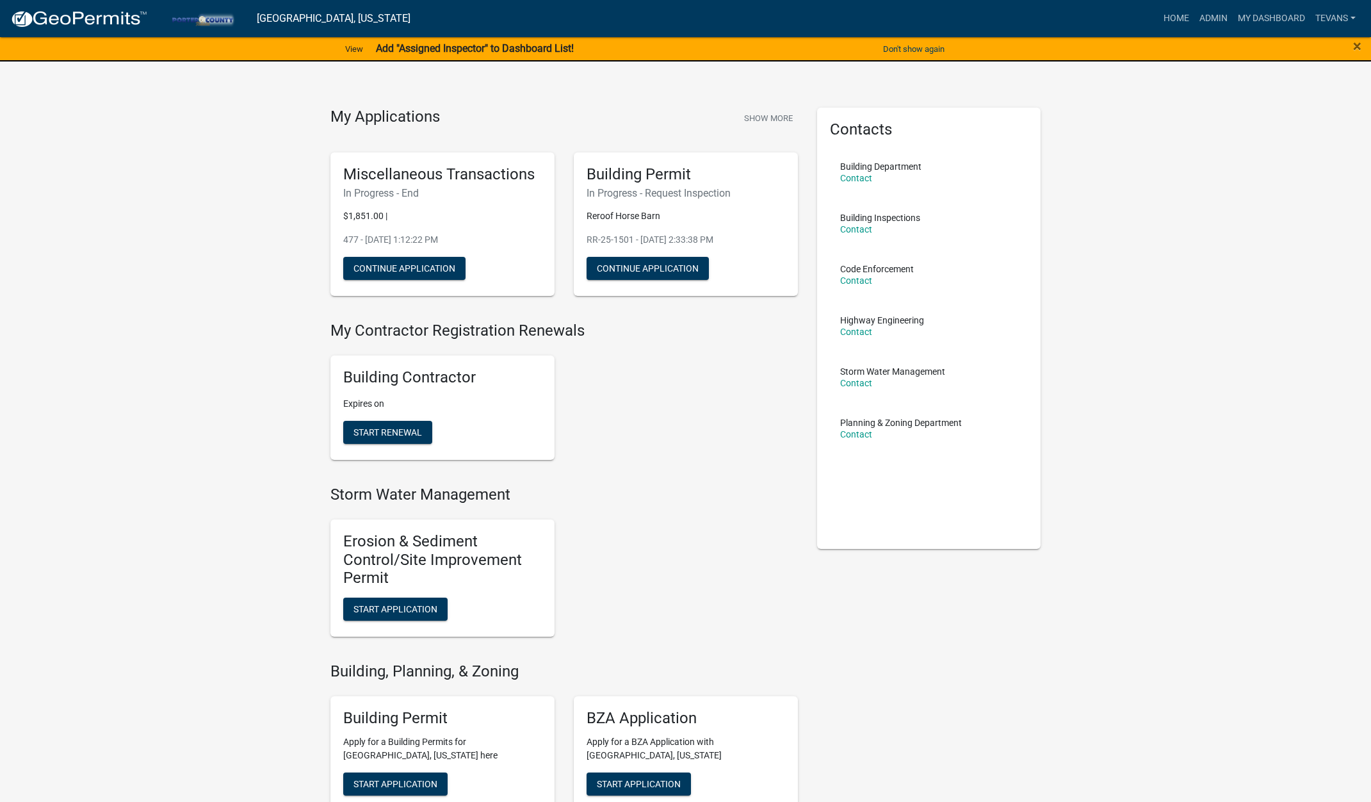
click at [1206, 15] on link "Admin" at bounding box center [1213, 18] width 38 height 24
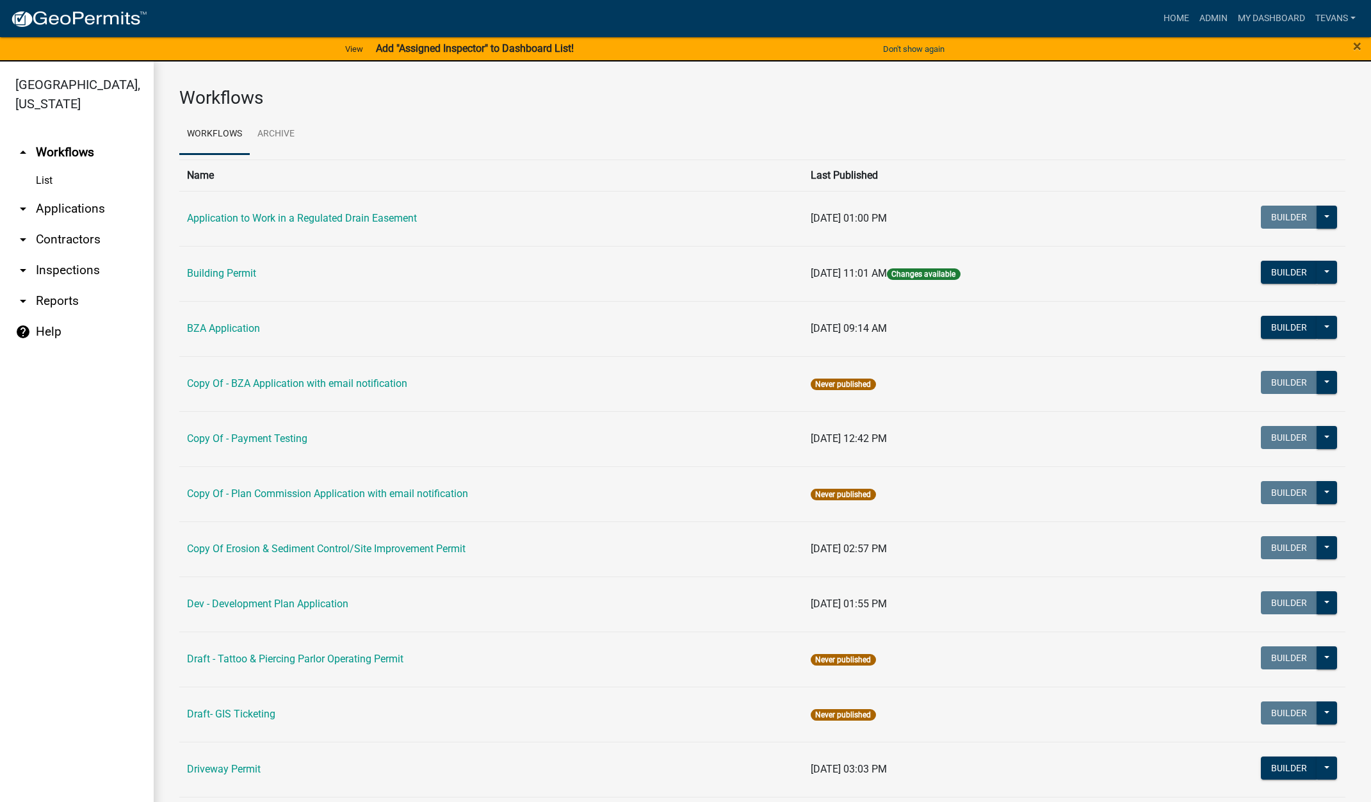
click at [77, 224] on link "arrow_drop_down Contractors" at bounding box center [77, 239] width 154 height 31
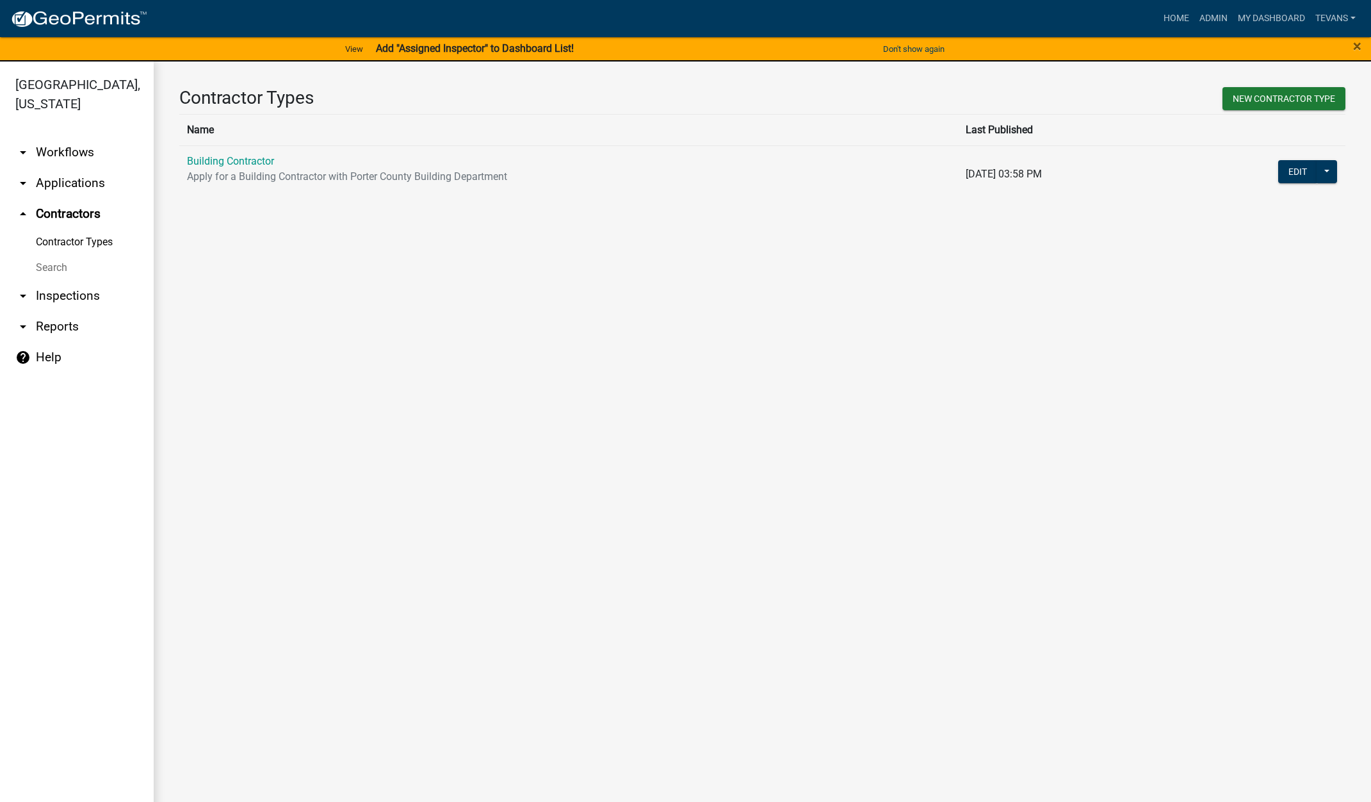
click at [59, 255] on link "Search" at bounding box center [77, 268] width 154 height 26
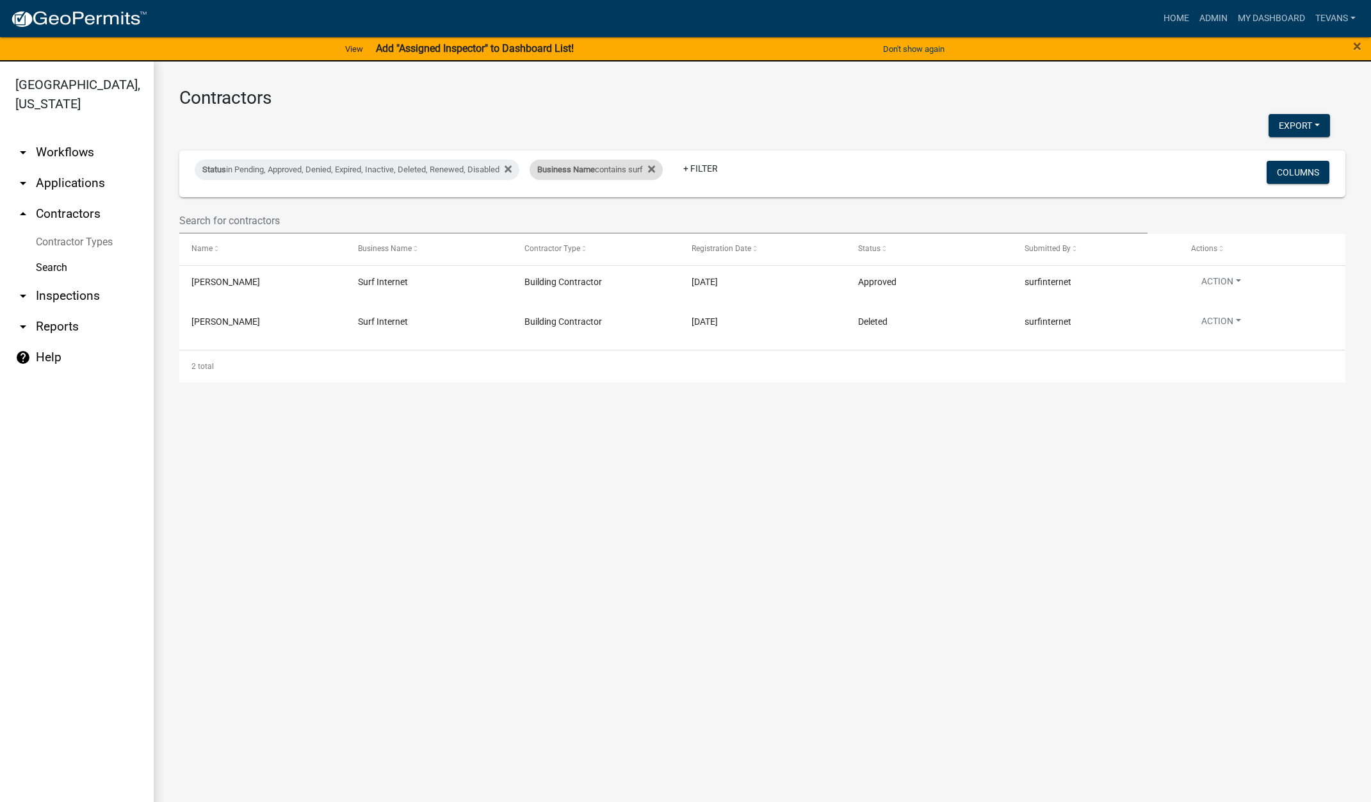
click at [587, 176] on div "Business Name contains surf" at bounding box center [595, 169] width 133 height 20
click at [586, 220] on input "surf" at bounding box center [605, 217] width 117 height 26
click at [586, 219] on input "surf" at bounding box center [605, 217] width 117 height 26
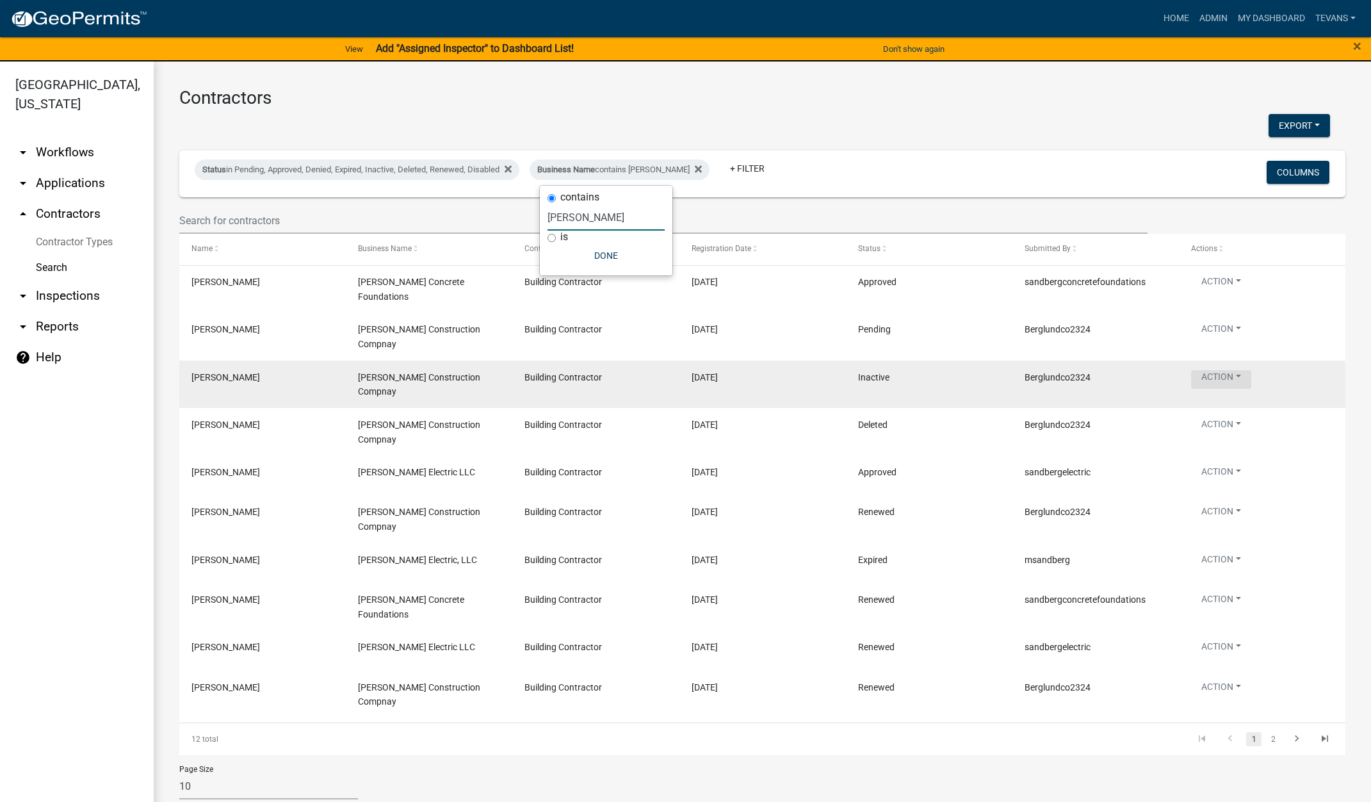
type input "berg"
click at [1225, 293] on button "Action" at bounding box center [1221, 284] width 60 height 19
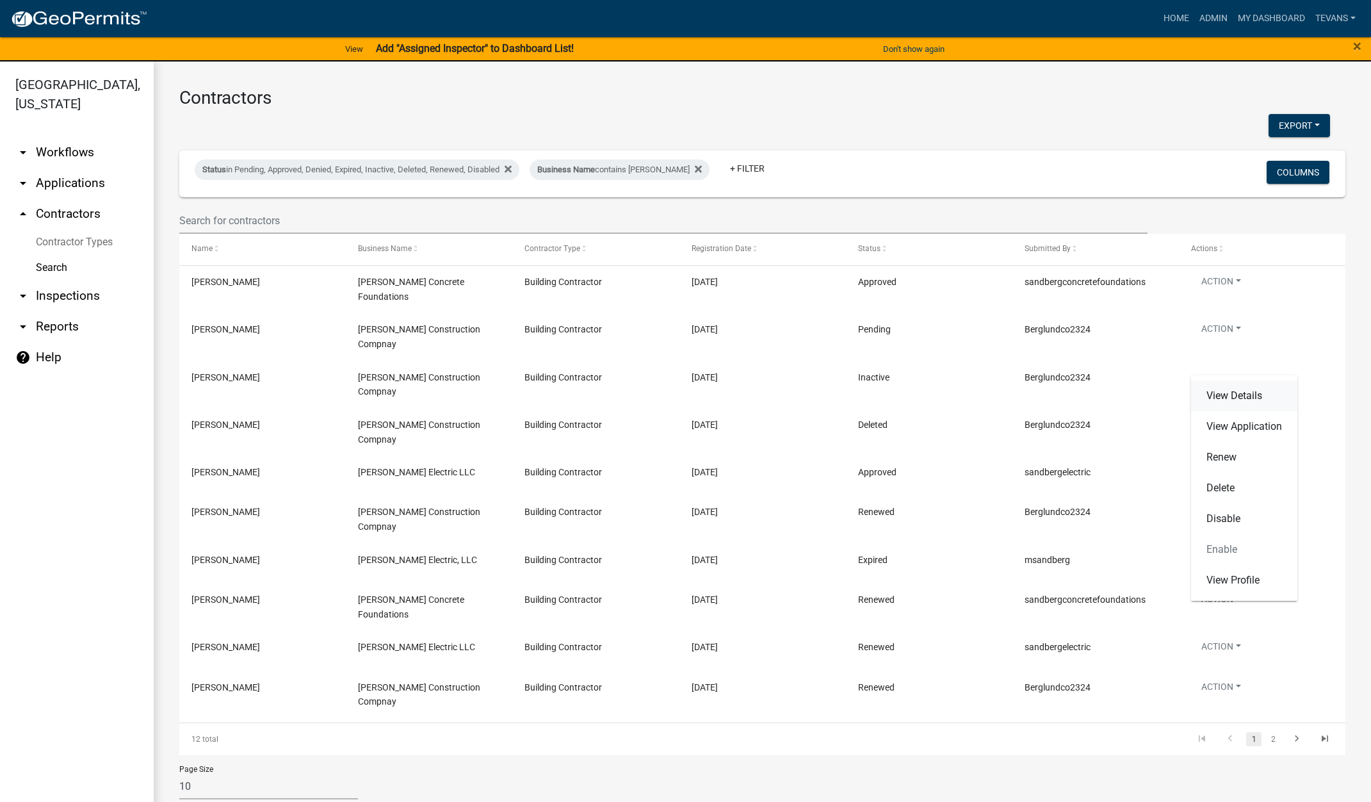
click at [1227, 399] on link "View Details" at bounding box center [1244, 395] width 106 height 31
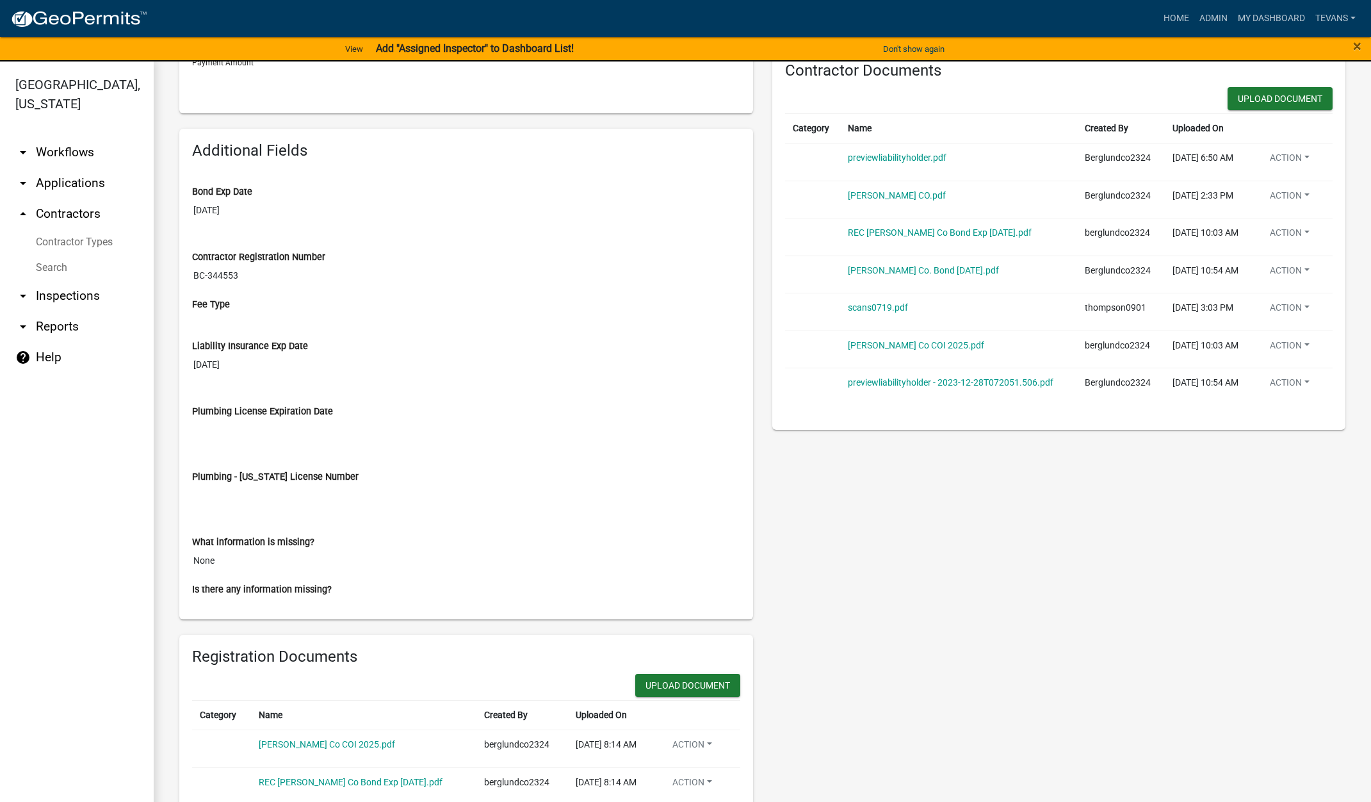
scroll to position [538, 0]
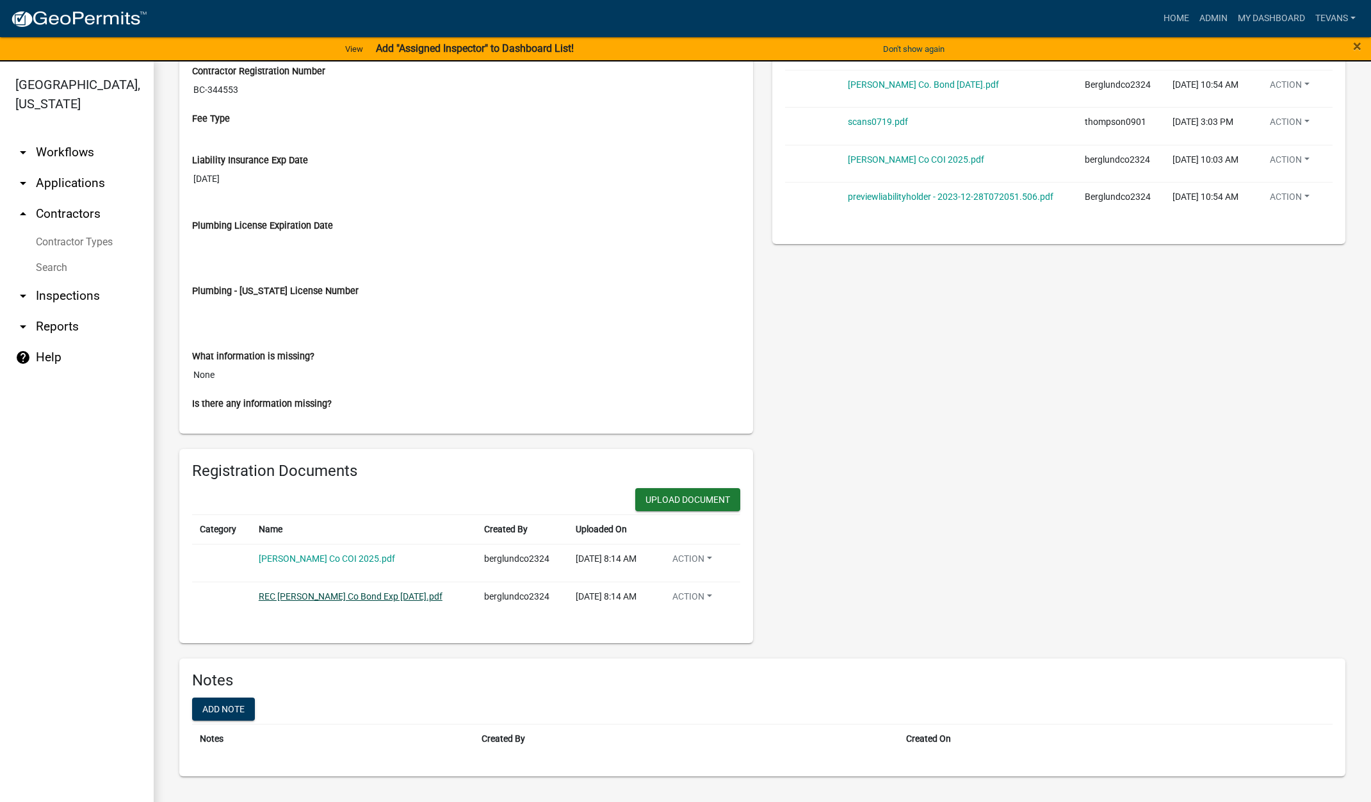
click at [373, 593] on link "REC Porter Co Bond Exp 9-11-2025.pdf" at bounding box center [351, 596] width 184 height 10
click at [296, 556] on link "Porter Co COI 2025.pdf" at bounding box center [327, 558] width 136 height 10
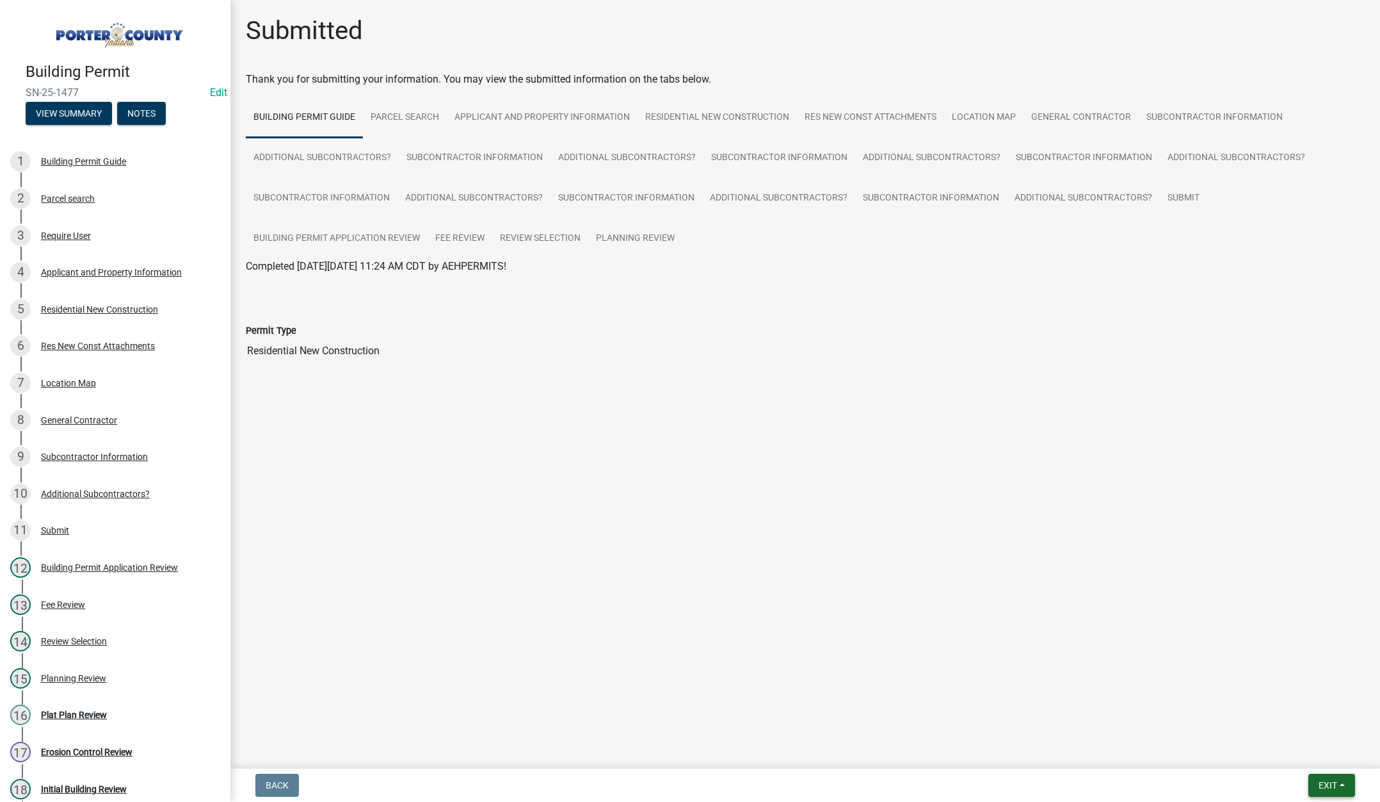
drag, startPoint x: 1322, startPoint y: 786, endPoint x: 1321, endPoint y: 764, distance: 21.8
click at [1322, 786] on span "Exit" at bounding box center [1328, 785] width 19 height 10
click at [1320, 762] on button "Save & Exit" at bounding box center [1304, 751] width 102 height 31
click at [1323, 784] on span "Exit" at bounding box center [1328, 785] width 19 height 10
click at [1323, 759] on button "Save & Exit" at bounding box center [1304, 751] width 102 height 31
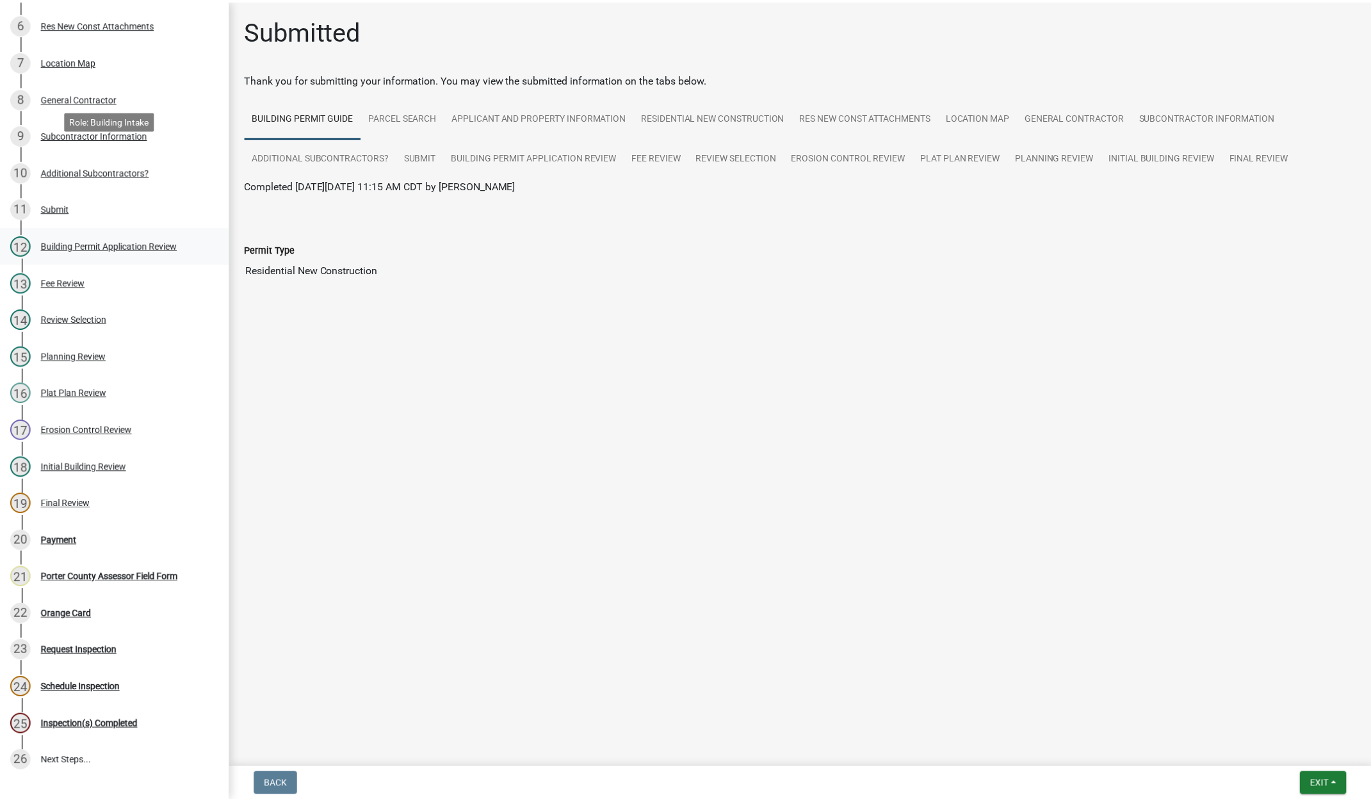
scroll to position [417, 0]
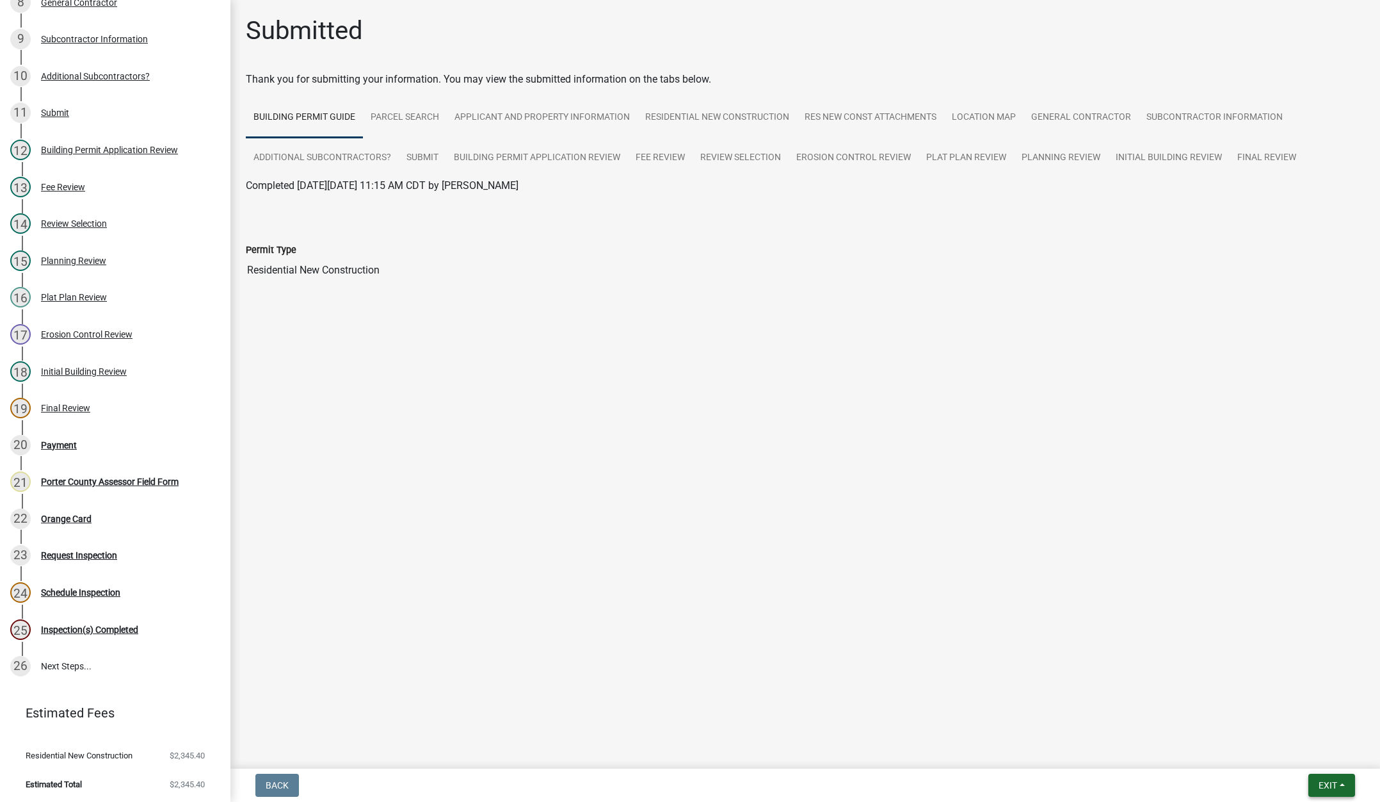
click at [1329, 784] on span "Exit" at bounding box center [1328, 785] width 19 height 10
click at [1310, 747] on button "Save & Exit" at bounding box center [1304, 751] width 102 height 31
